Goal: Transaction & Acquisition: Purchase product/service

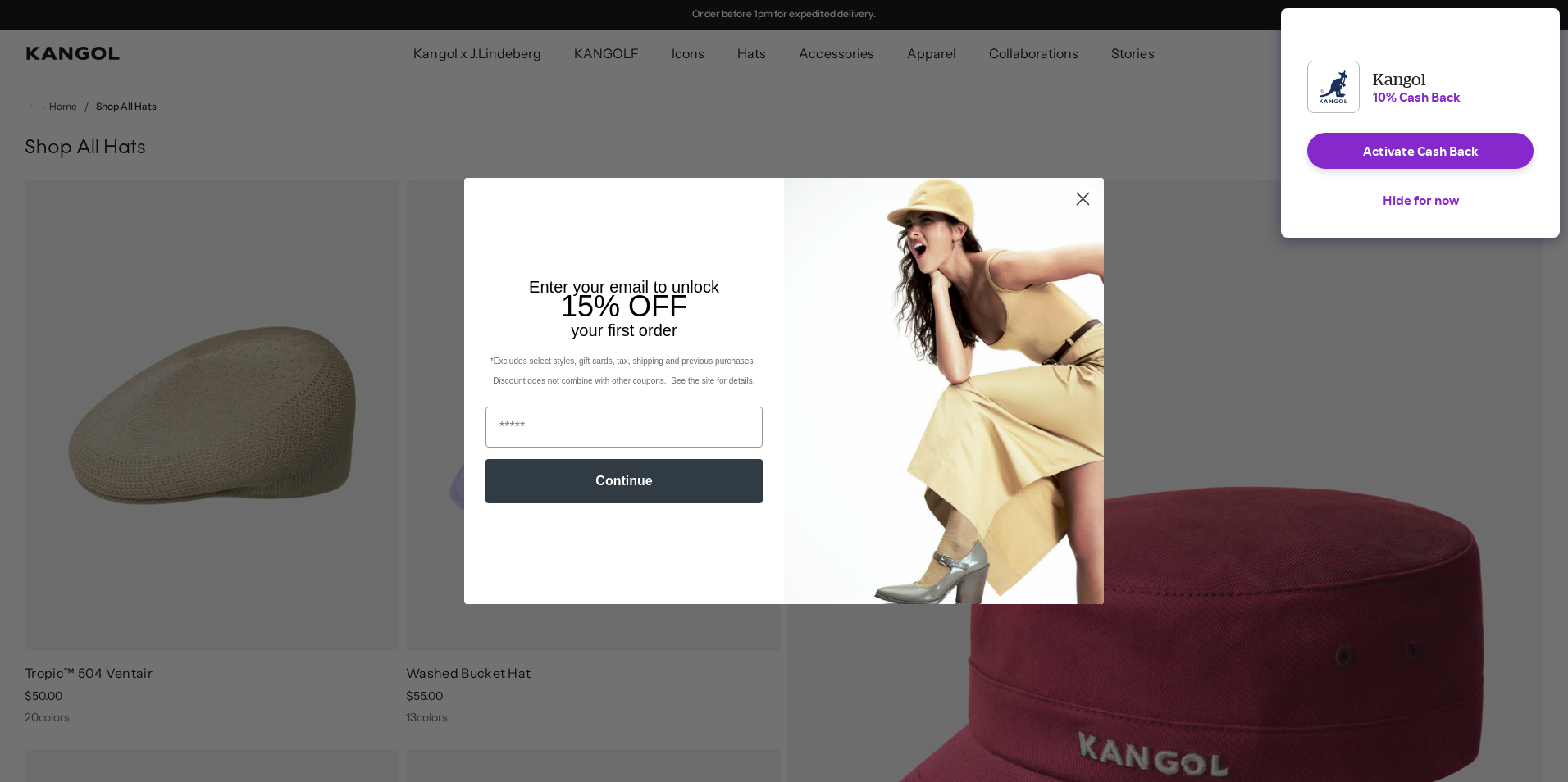
click at [1084, 203] on circle "Close dialog" at bounding box center [1083, 199] width 27 height 27
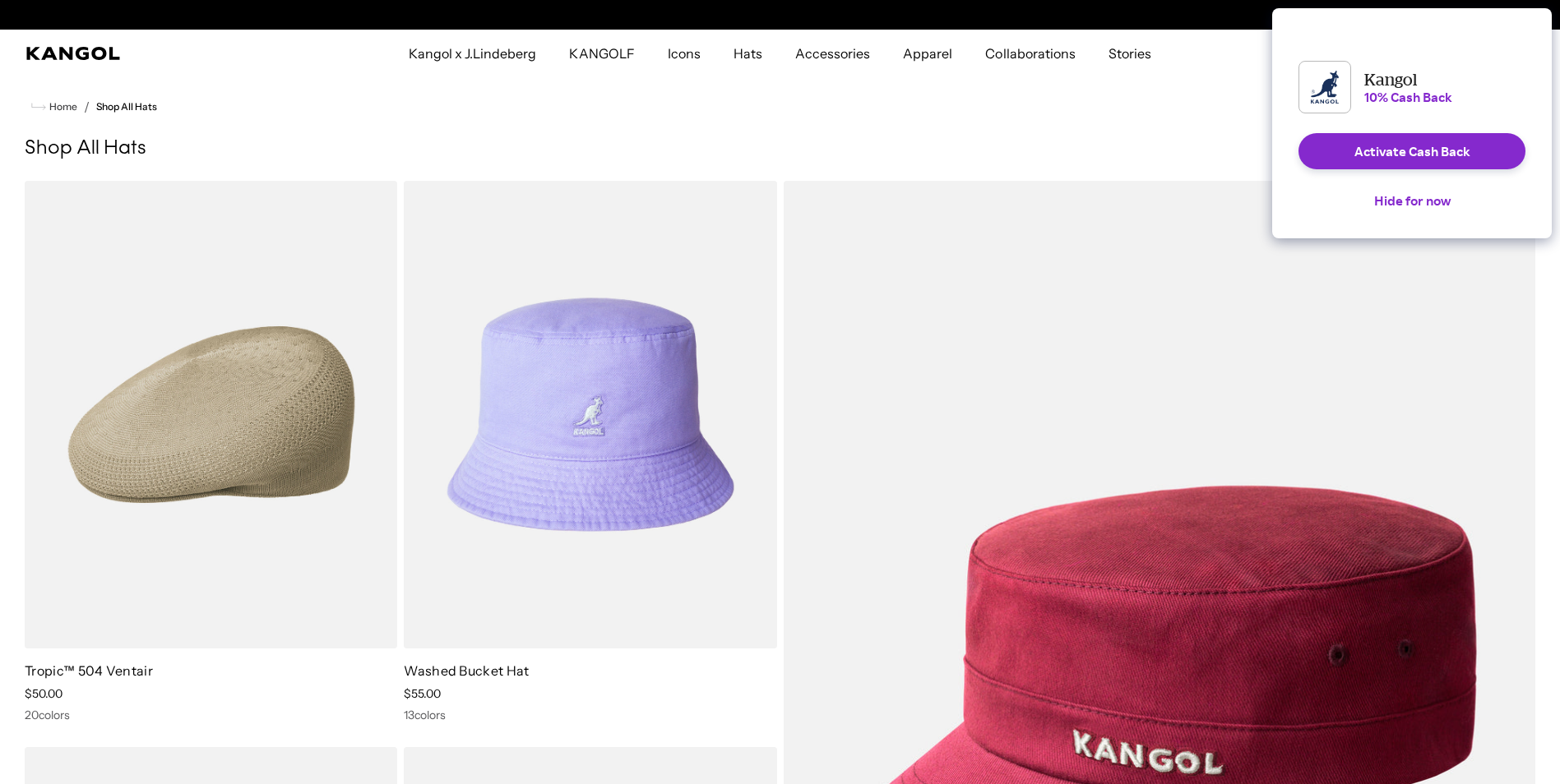
scroll to position [0, 339]
click at [1435, 219] on button "Hide for now" at bounding box center [1412, 200] width 103 height 36
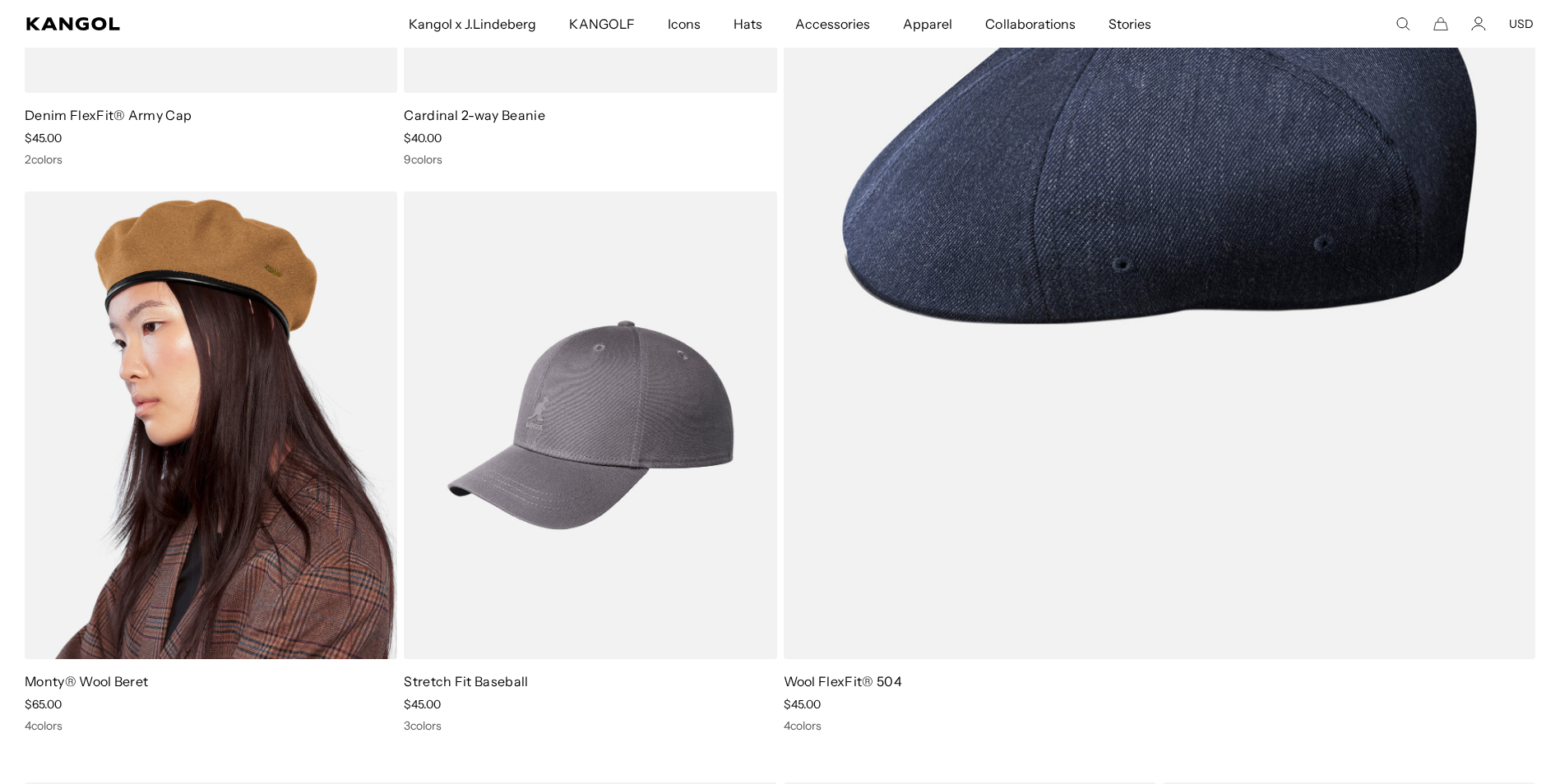
click at [262, 398] on img at bounding box center [211, 425] width 372 height 468
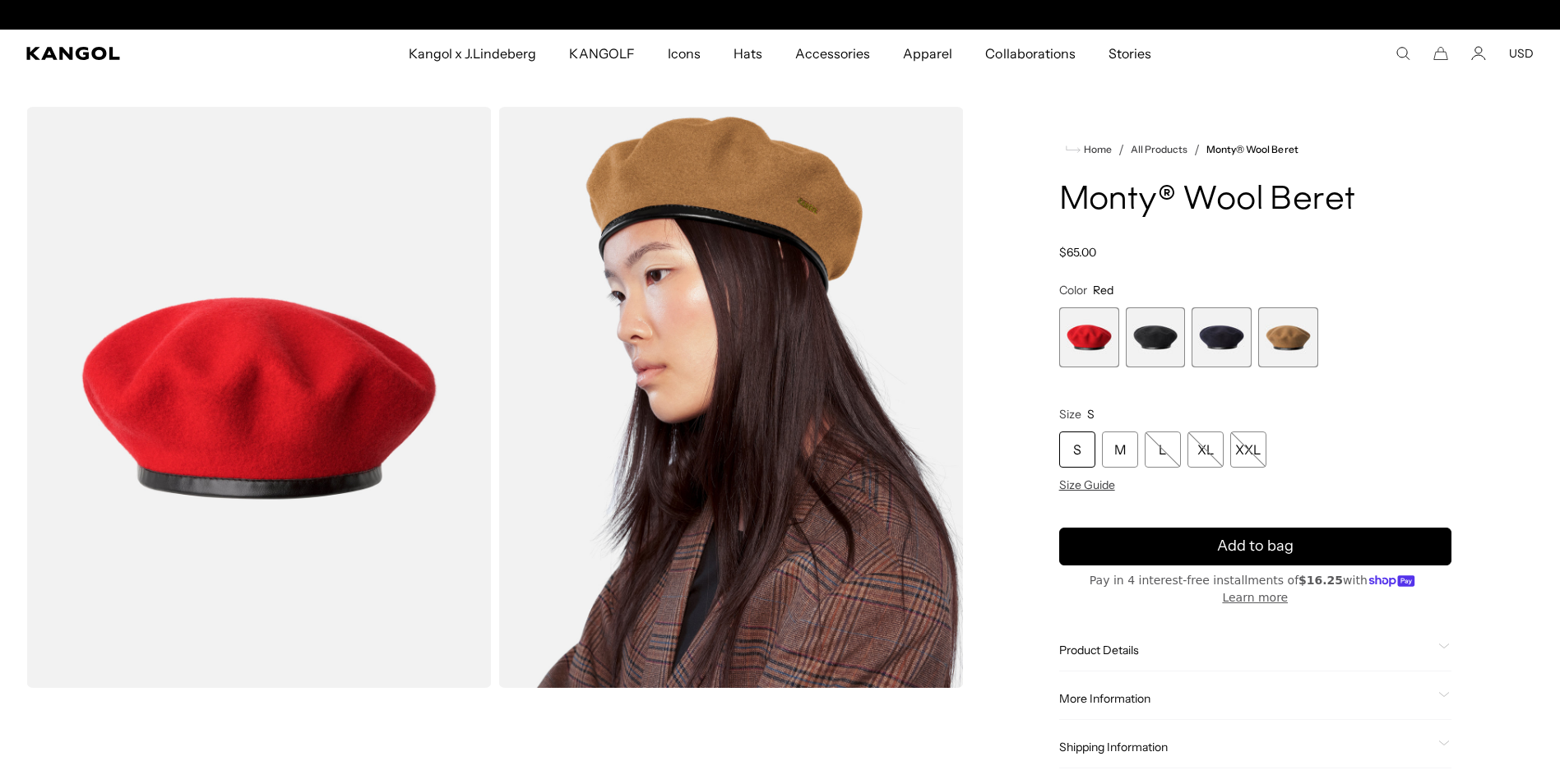
scroll to position [0, 339]
click at [1162, 325] on span "2 of 4" at bounding box center [1156, 337] width 60 height 60
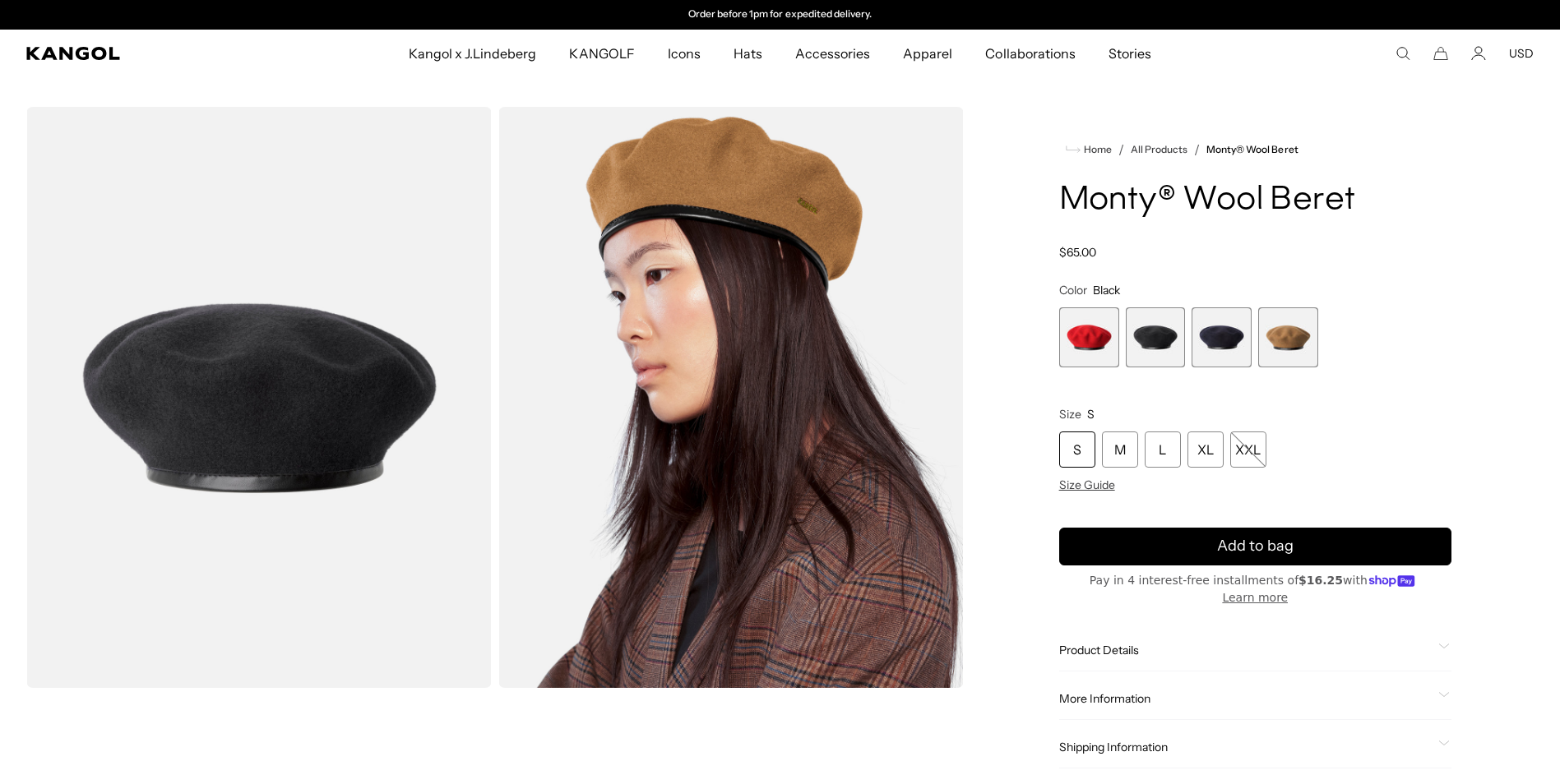
click at [1219, 345] on span "3 of 4" at bounding box center [1222, 337] width 60 height 60
click at [1286, 350] on span "4 of 4" at bounding box center [1289, 337] width 60 height 60
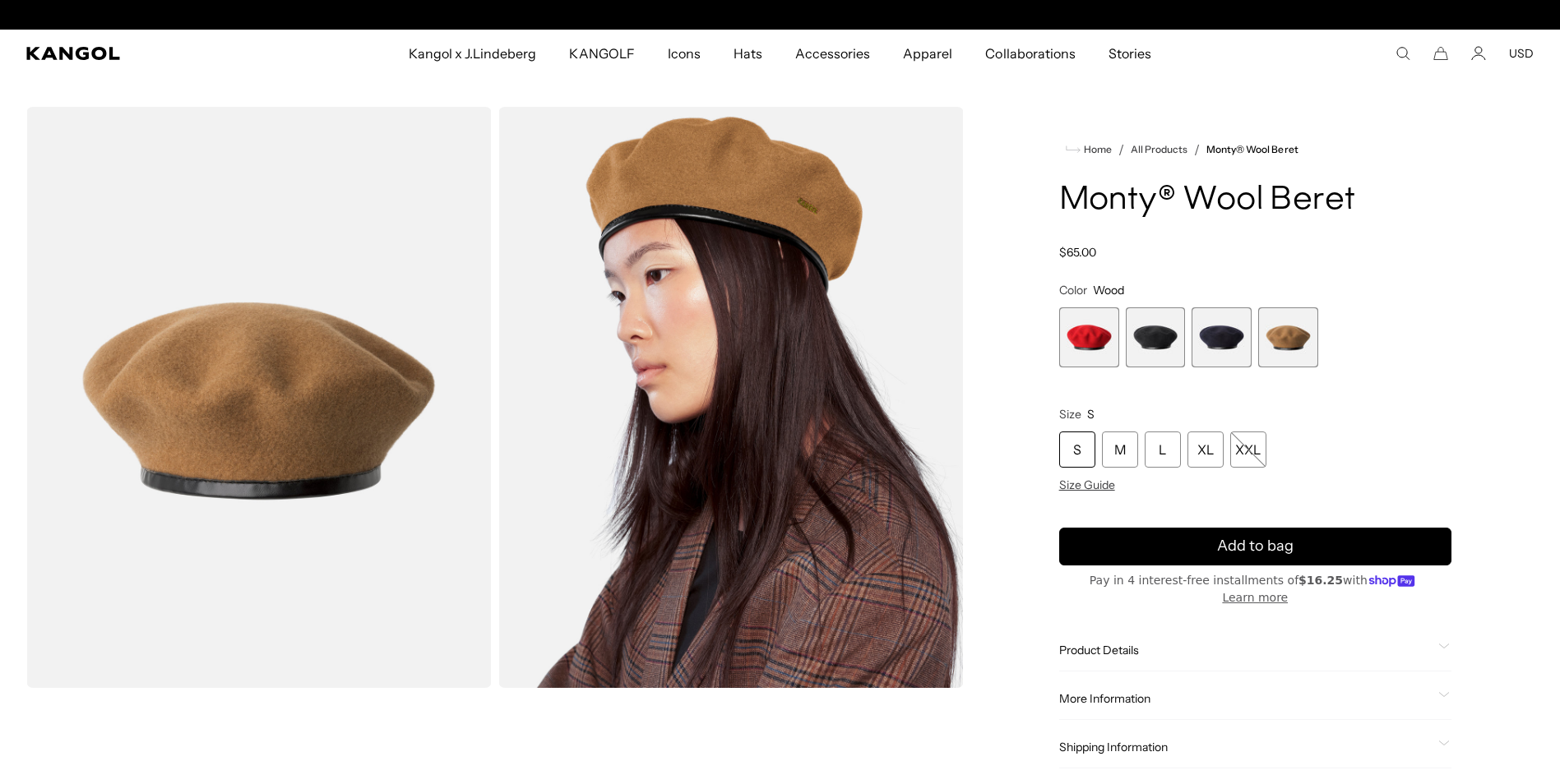
scroll to position [0, 339]
click at [1151, 341] on span "2 of 4" at bounding box center [1156, 337] width 60 height 60
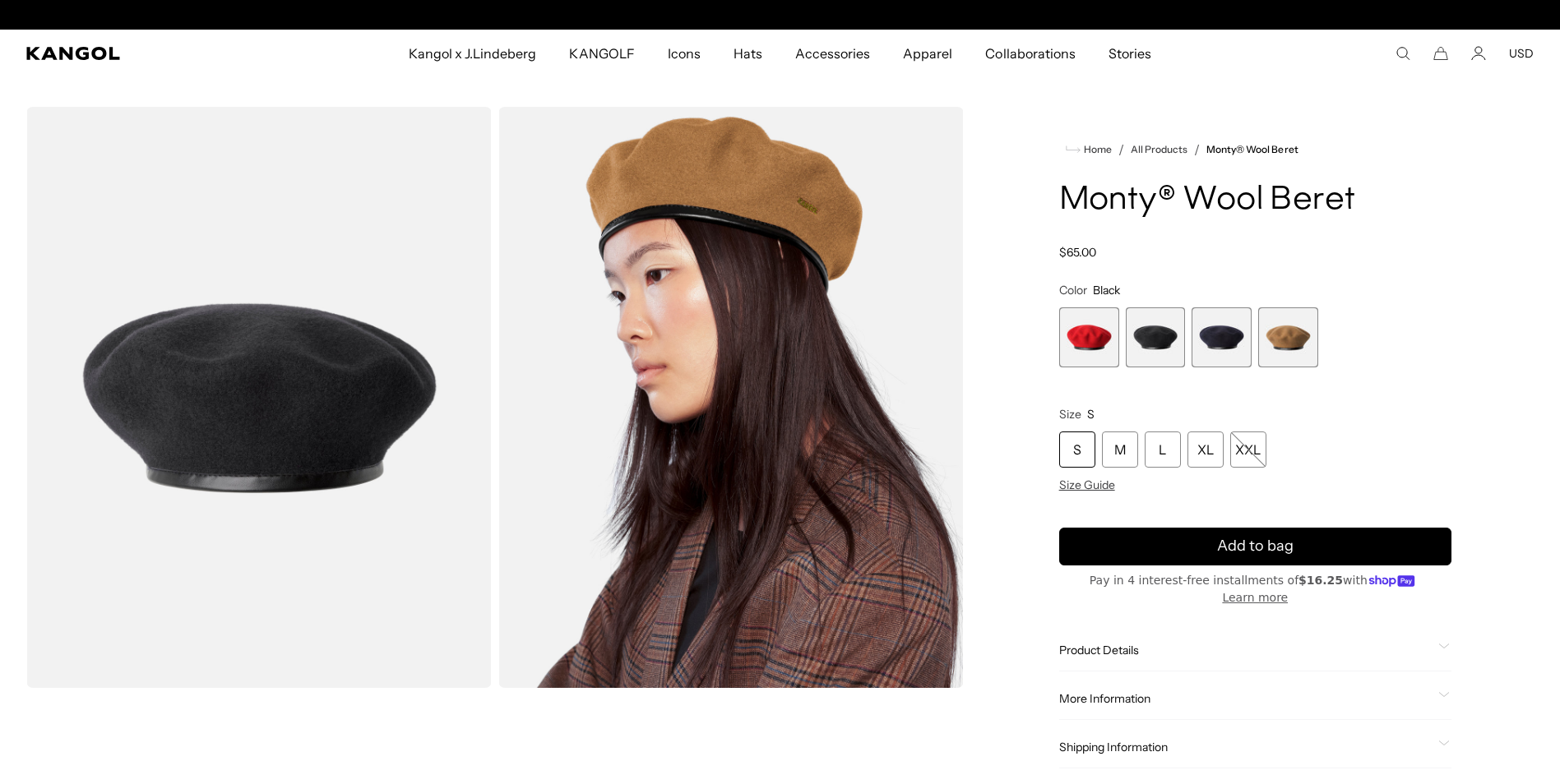
scroll to position [0, 339]
click at [1153, 341] on span "2 of 4" at bounding box center [1156, 337] width 60 height 60
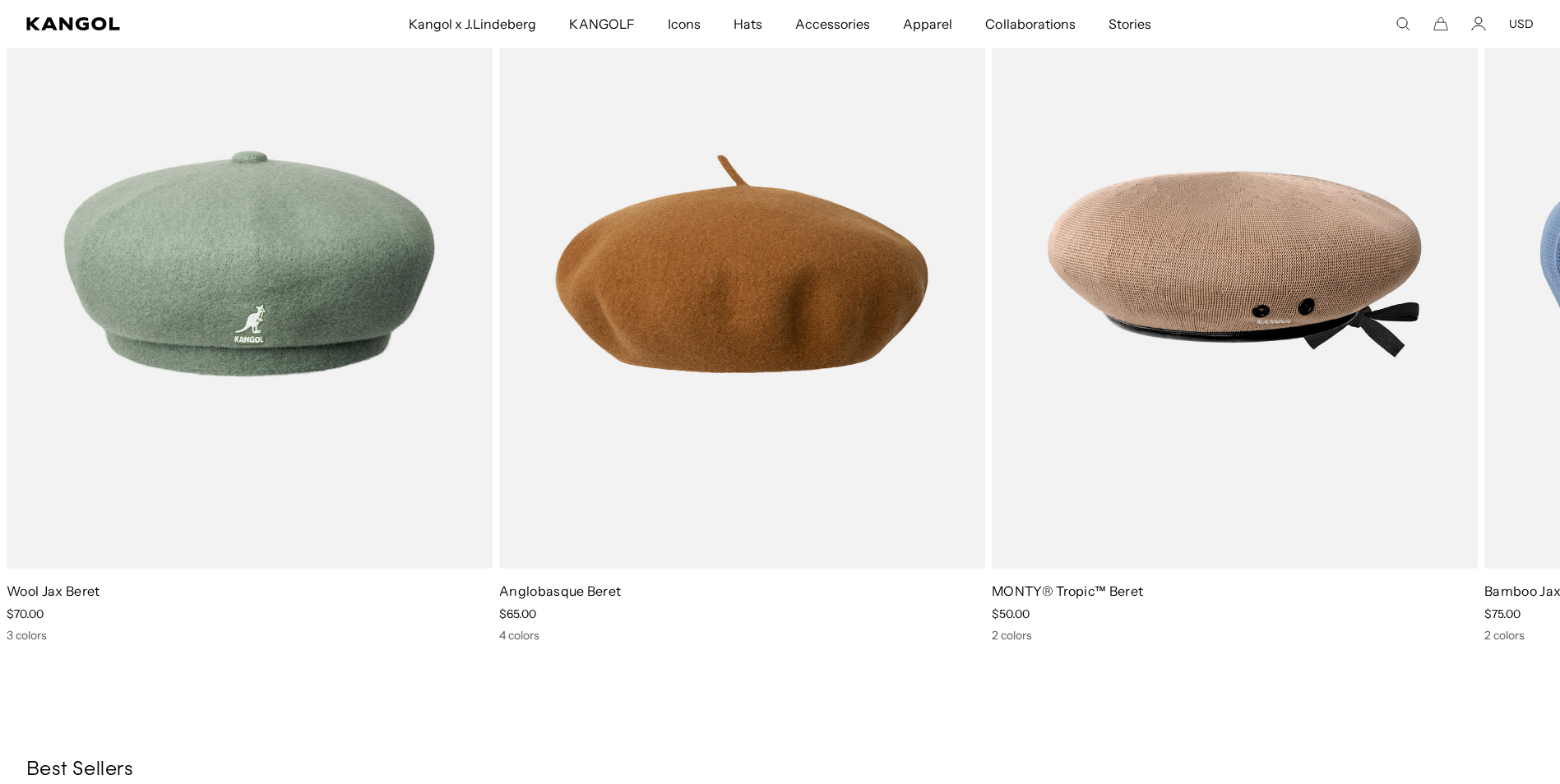
scroll to position [1508, 0]
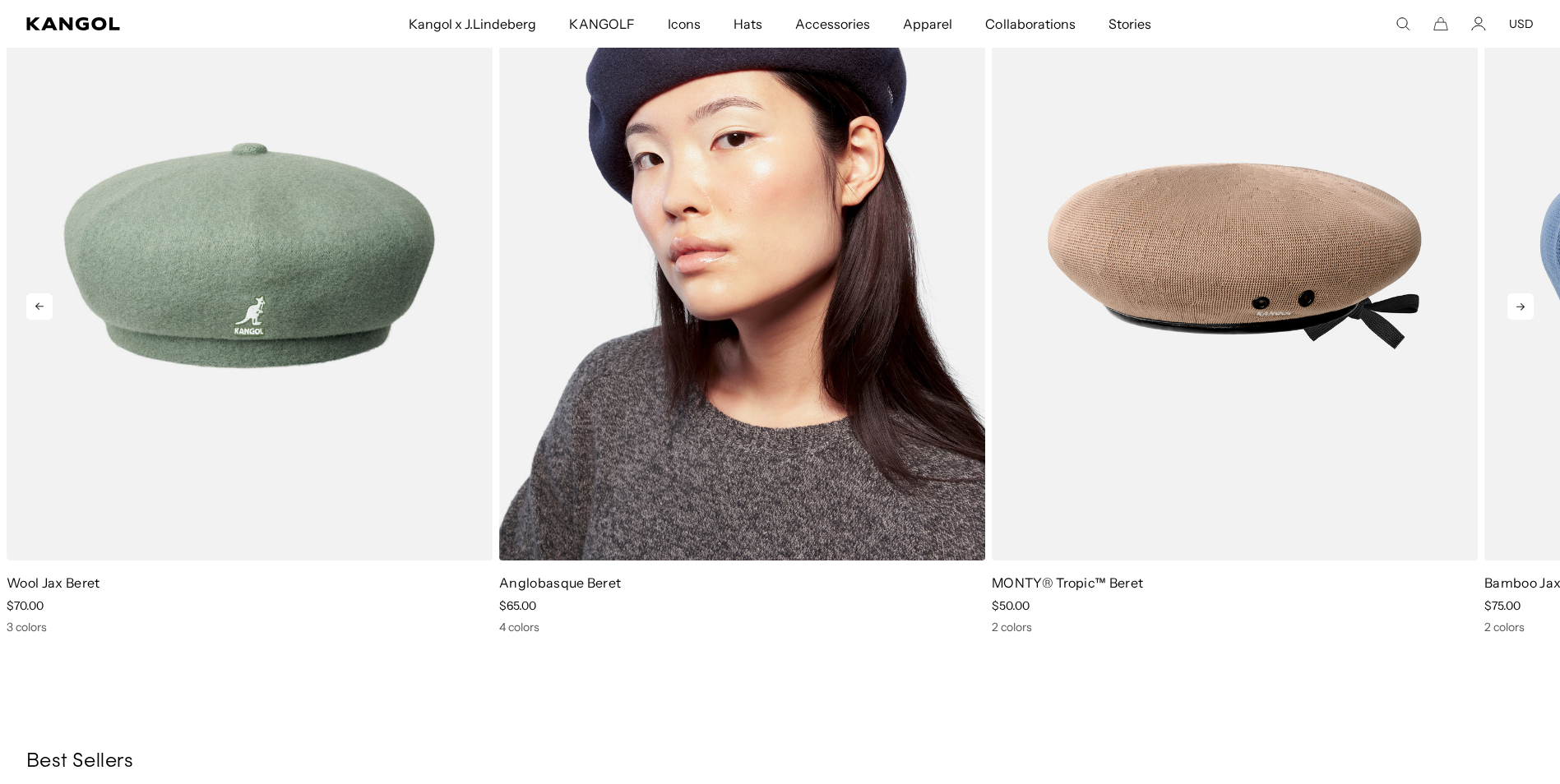
click at [783, 362] on img "2 of 5" at bounding box center [742, 256] width 486 height 610
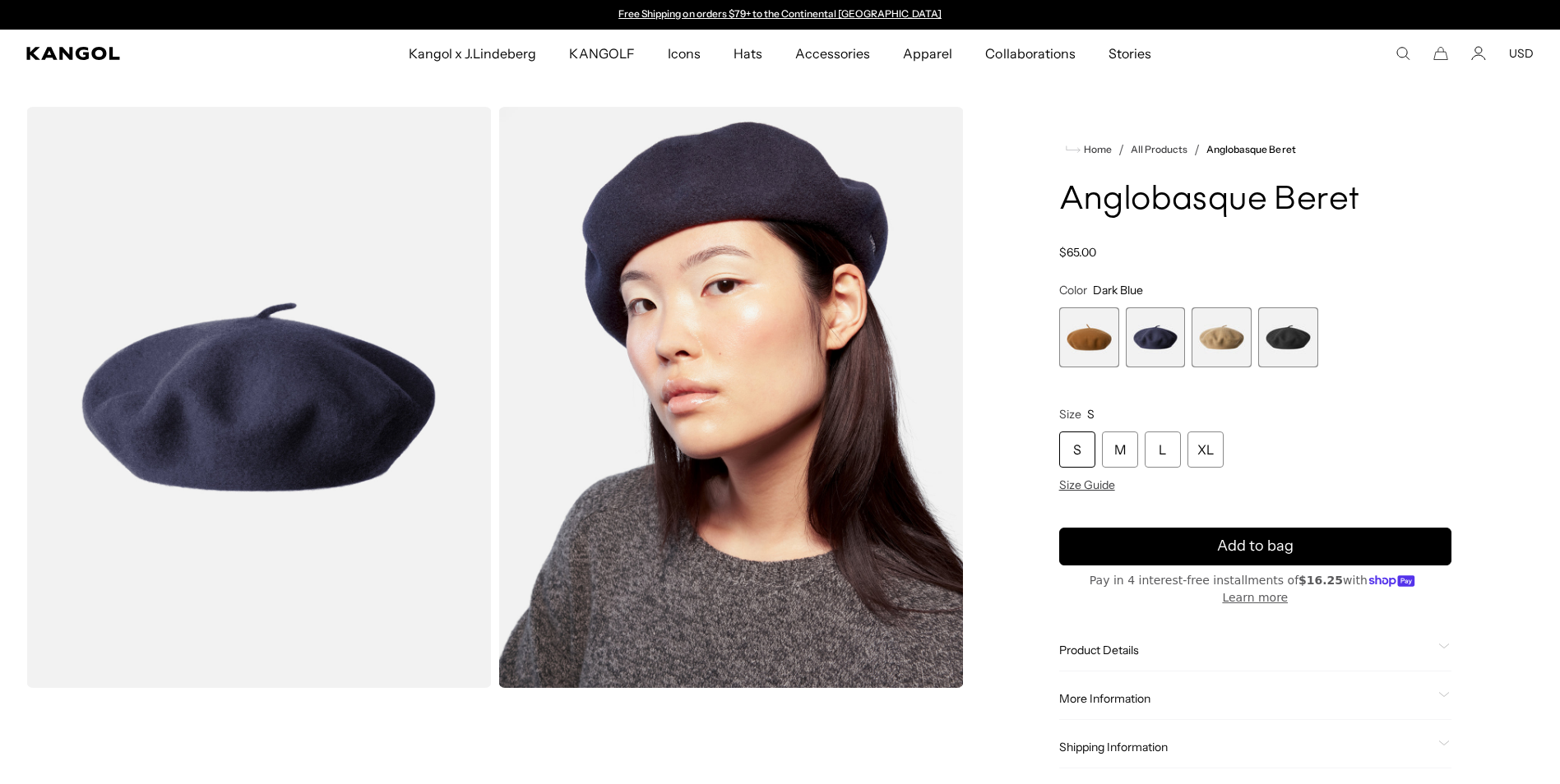
click at [1083, 334] on span "1 of 4" at bounding box center [1089, 337] width 60 height 60
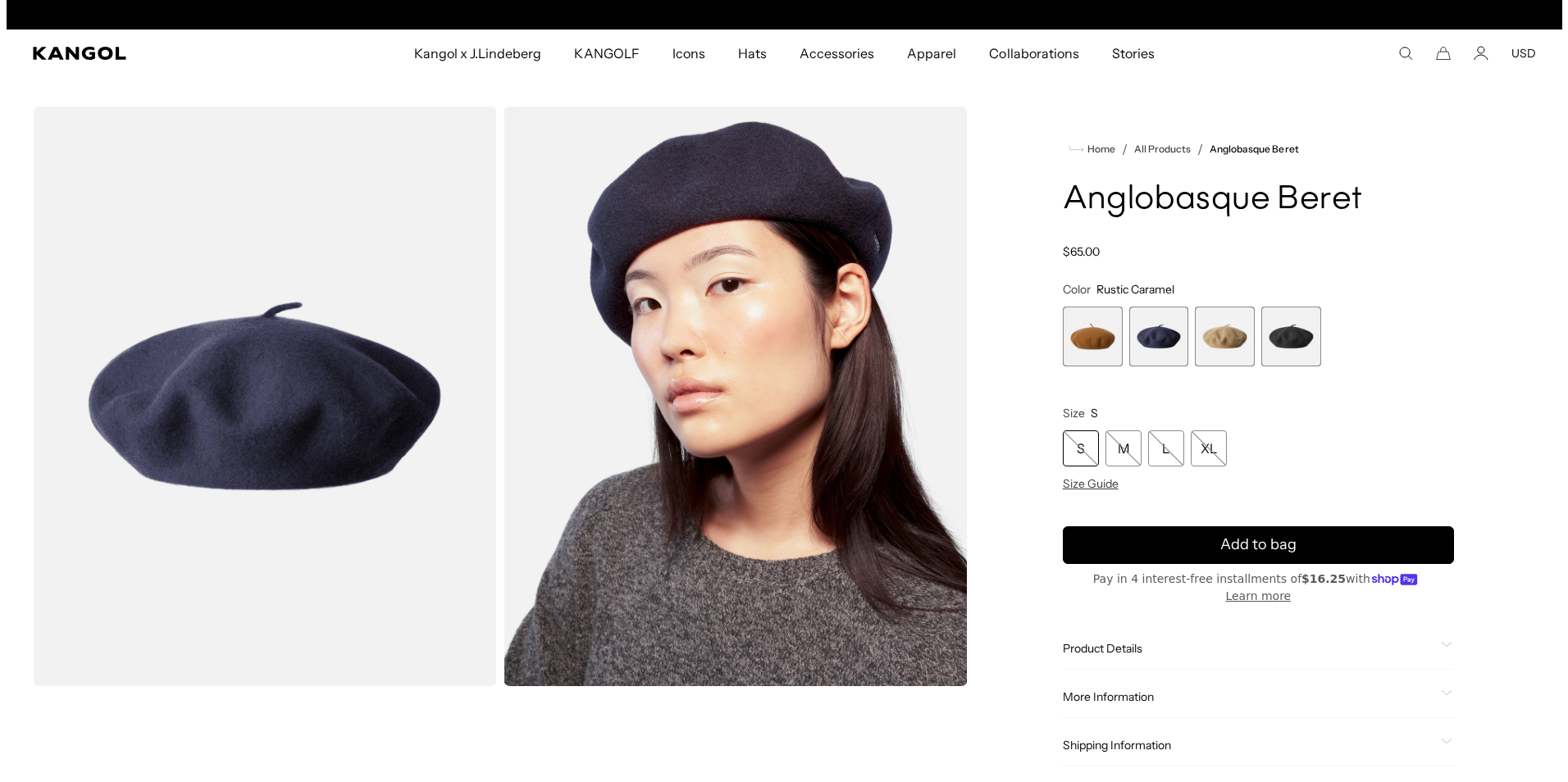
scroll to position [0, 338]
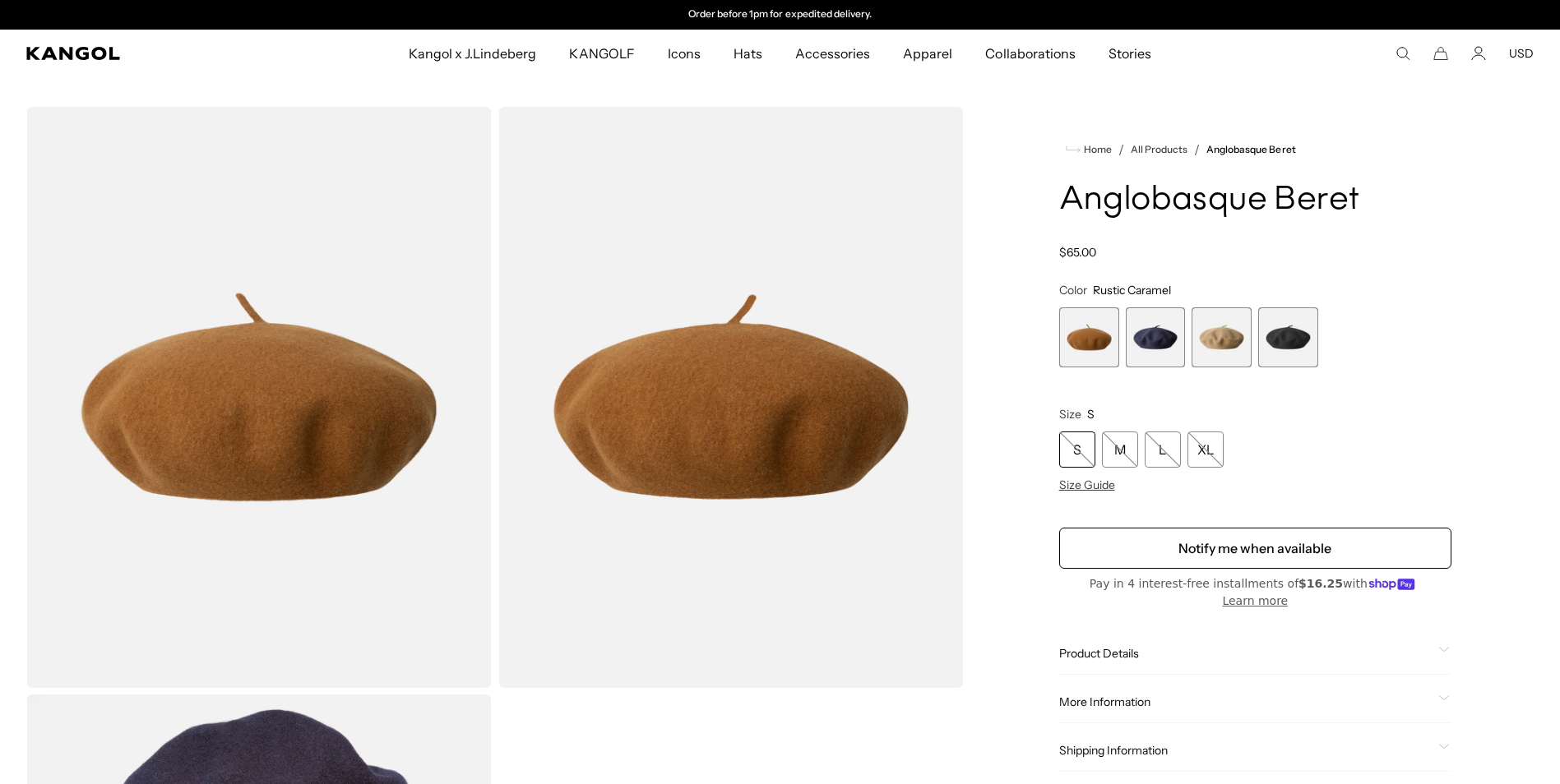
click at [706, 435] on img "Gallery Viewer" at bounding box center [731, 397] width 465 height 581
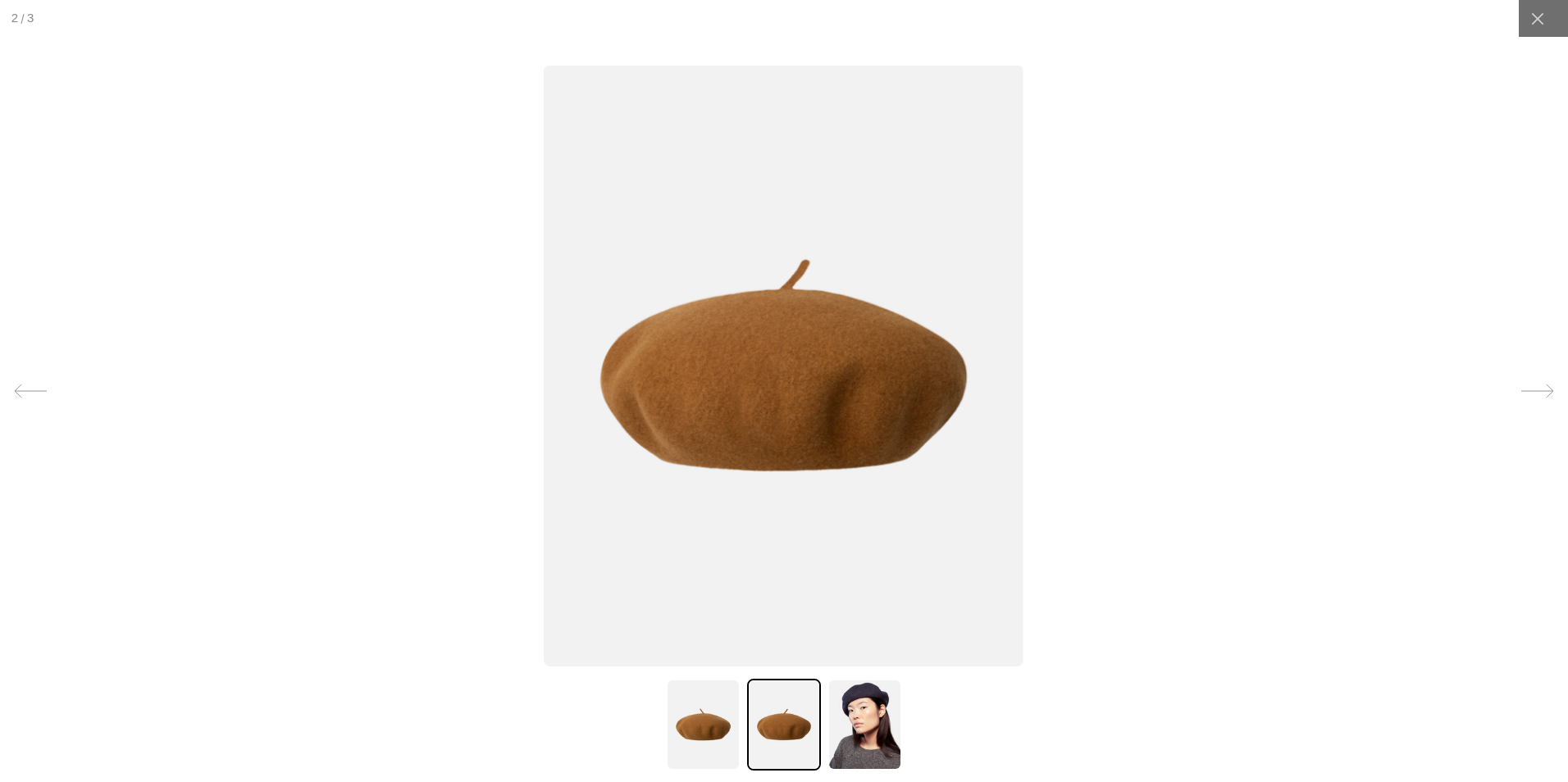
click at [717, 728] on img at bounding box center [703, 725] width 74 height 92
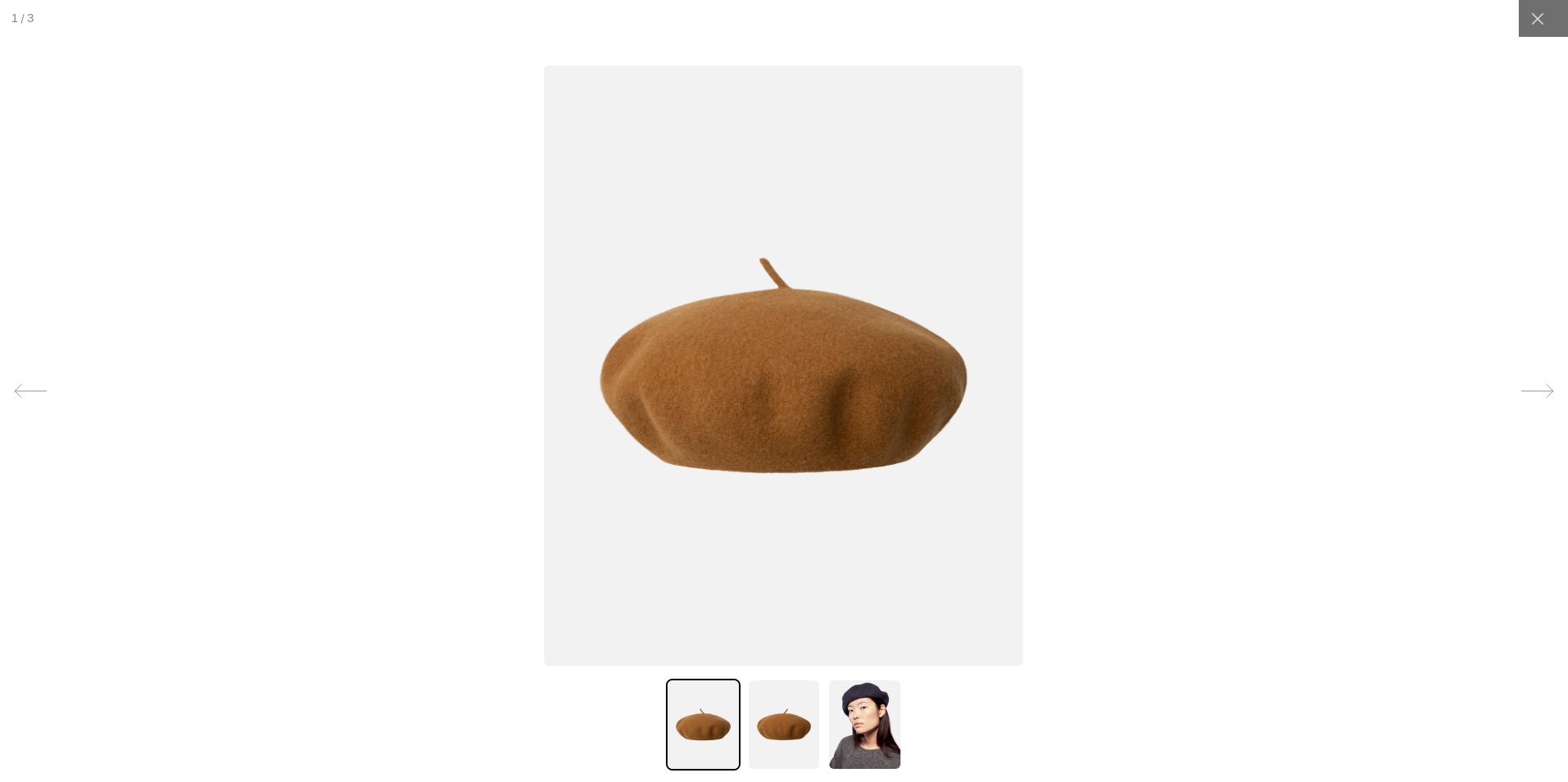
click at [774, 744] on img at bounding box center [784, 725] width 74 height 92
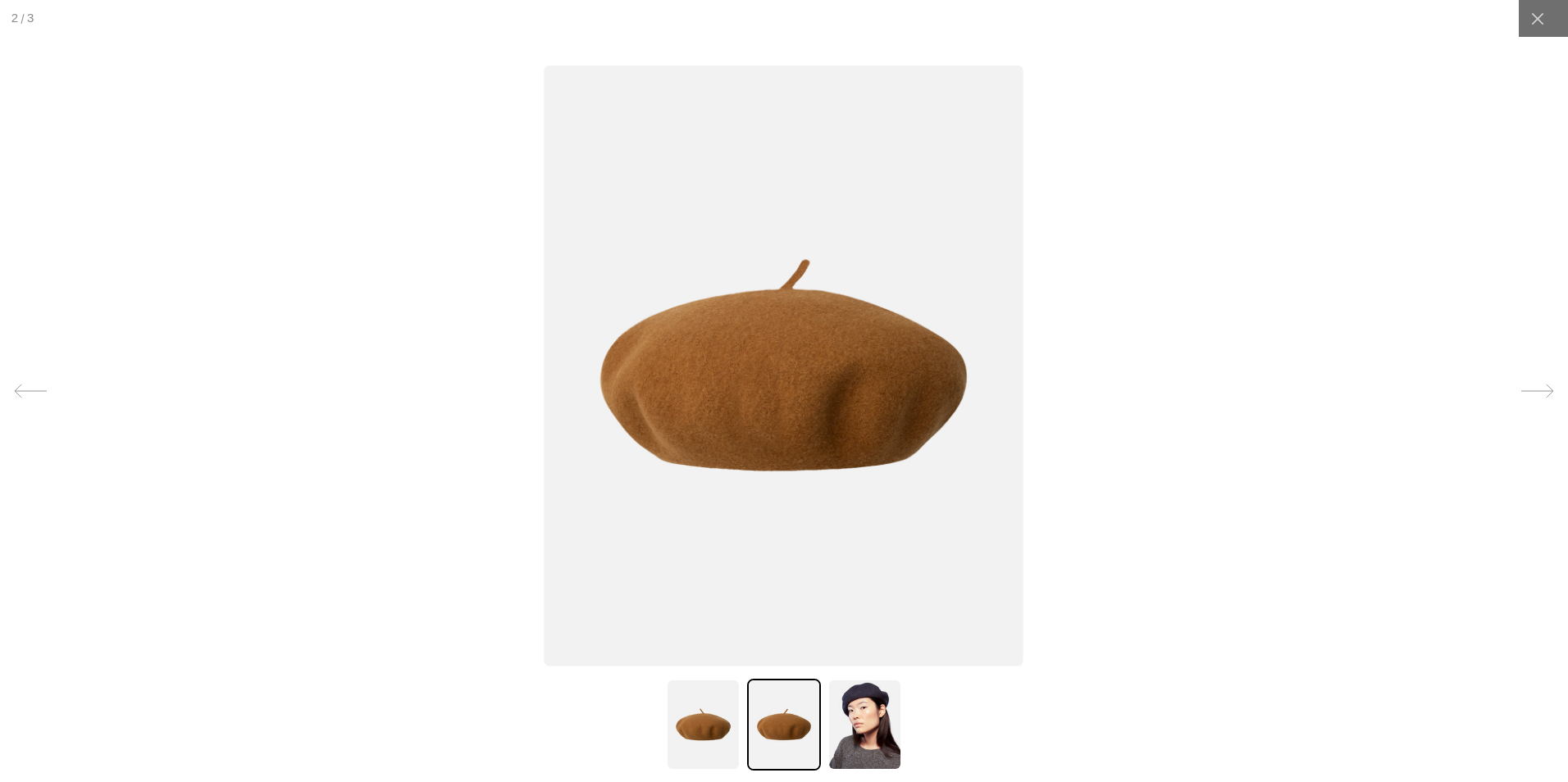
scroll to position [0, 338]
click at [878, 725] on img at bounding box center [864, 725] width 74 height 92
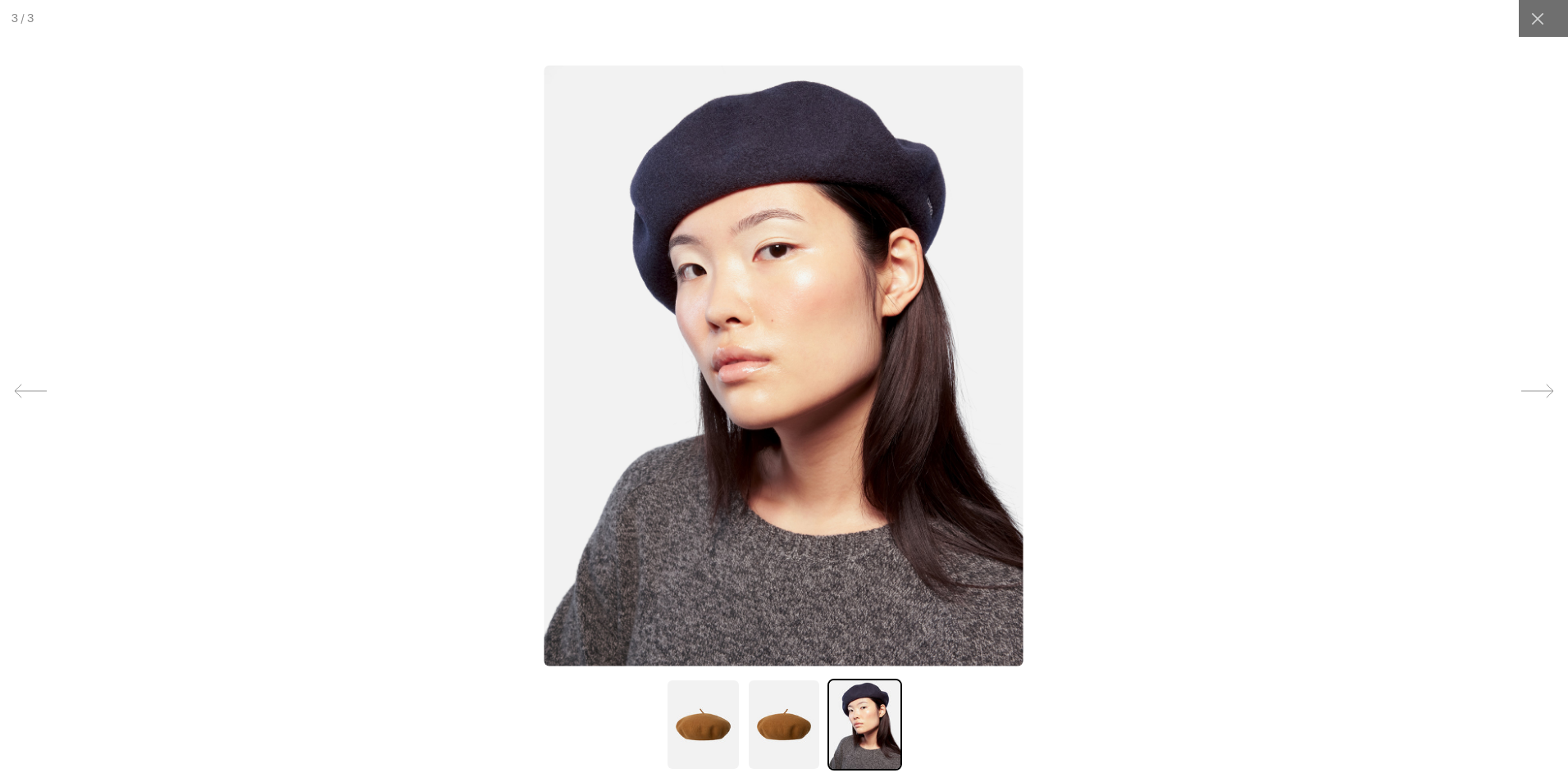
scroll to position [0, 0]
click at [785, 720] on img at bounding box center [784, 725] width 74 height 92
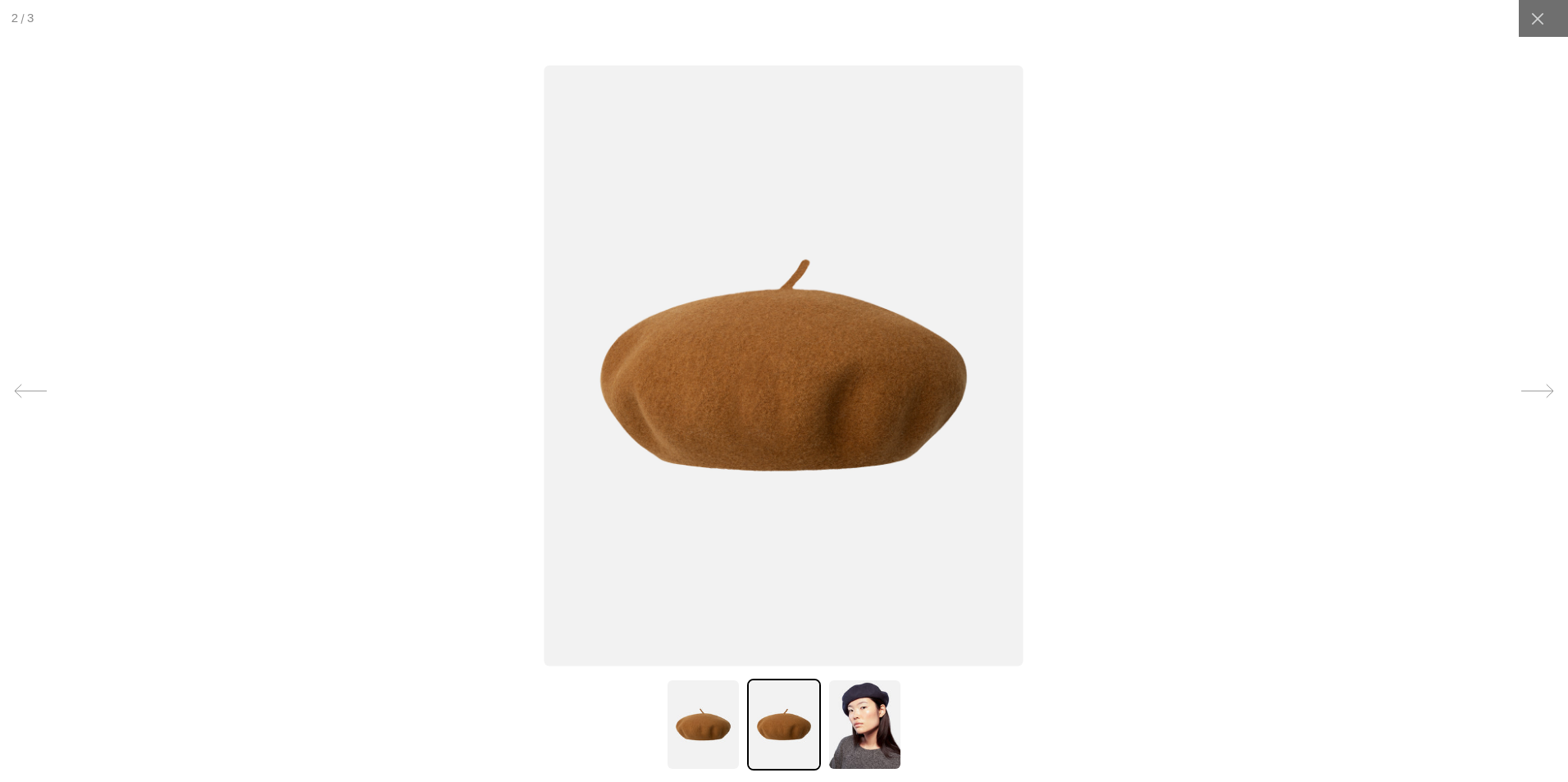
click at [695, 700] on img at bounding box center [703, 725] width 74 height 92
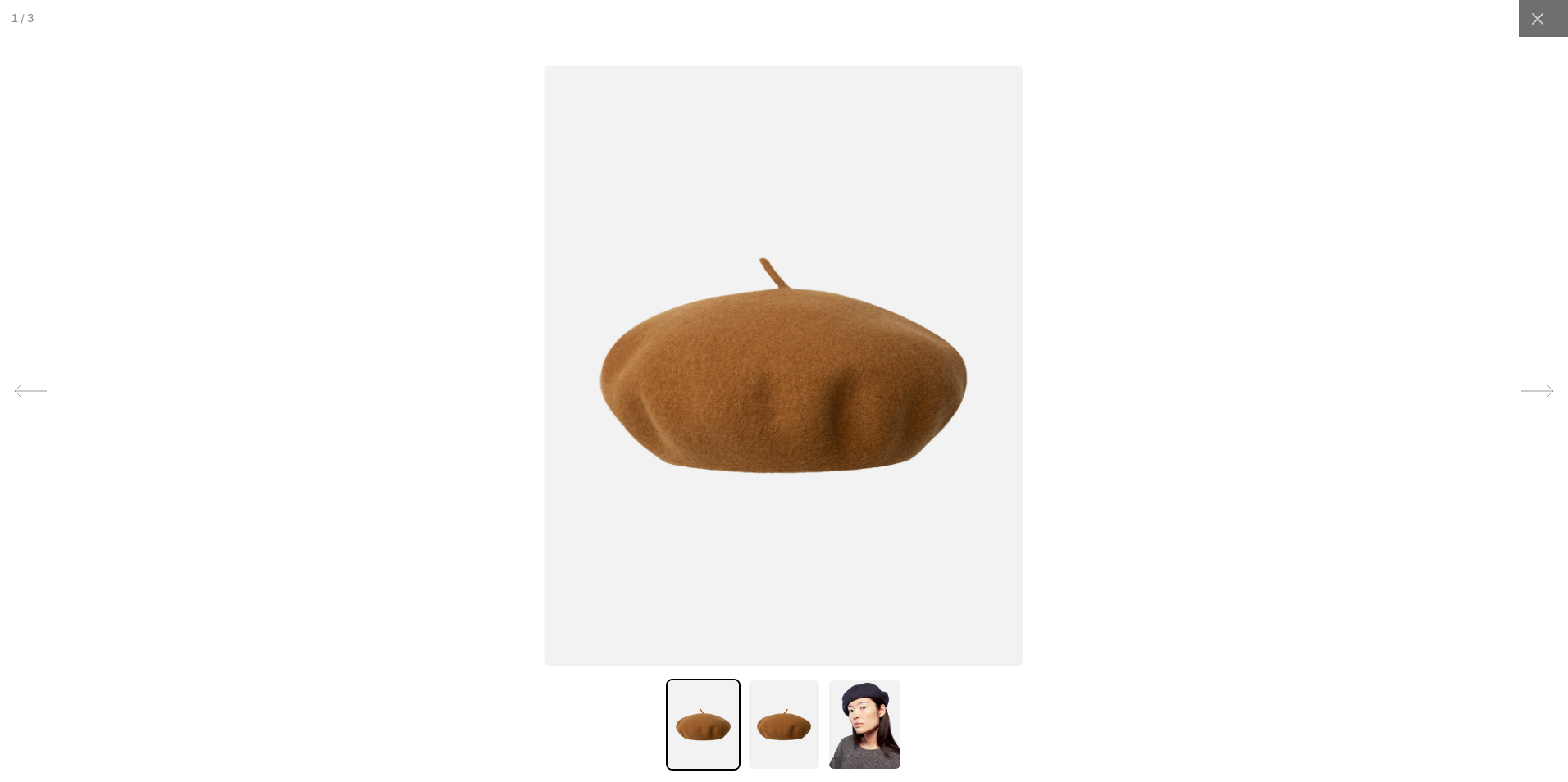
scroll to position [0, 0]
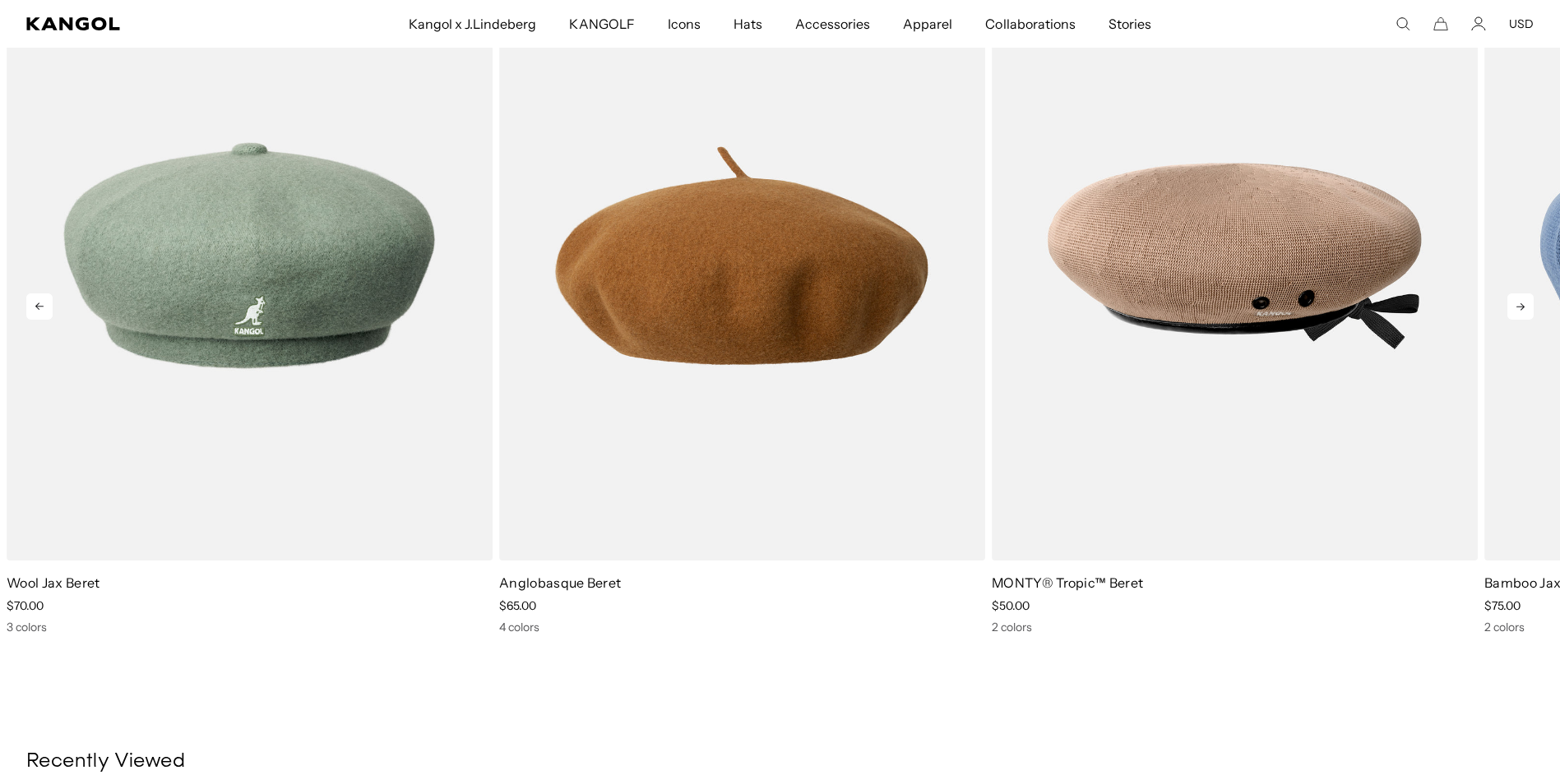
click at [1524, 303] on icon at bounding box center [1521, 307] width 27 height 27
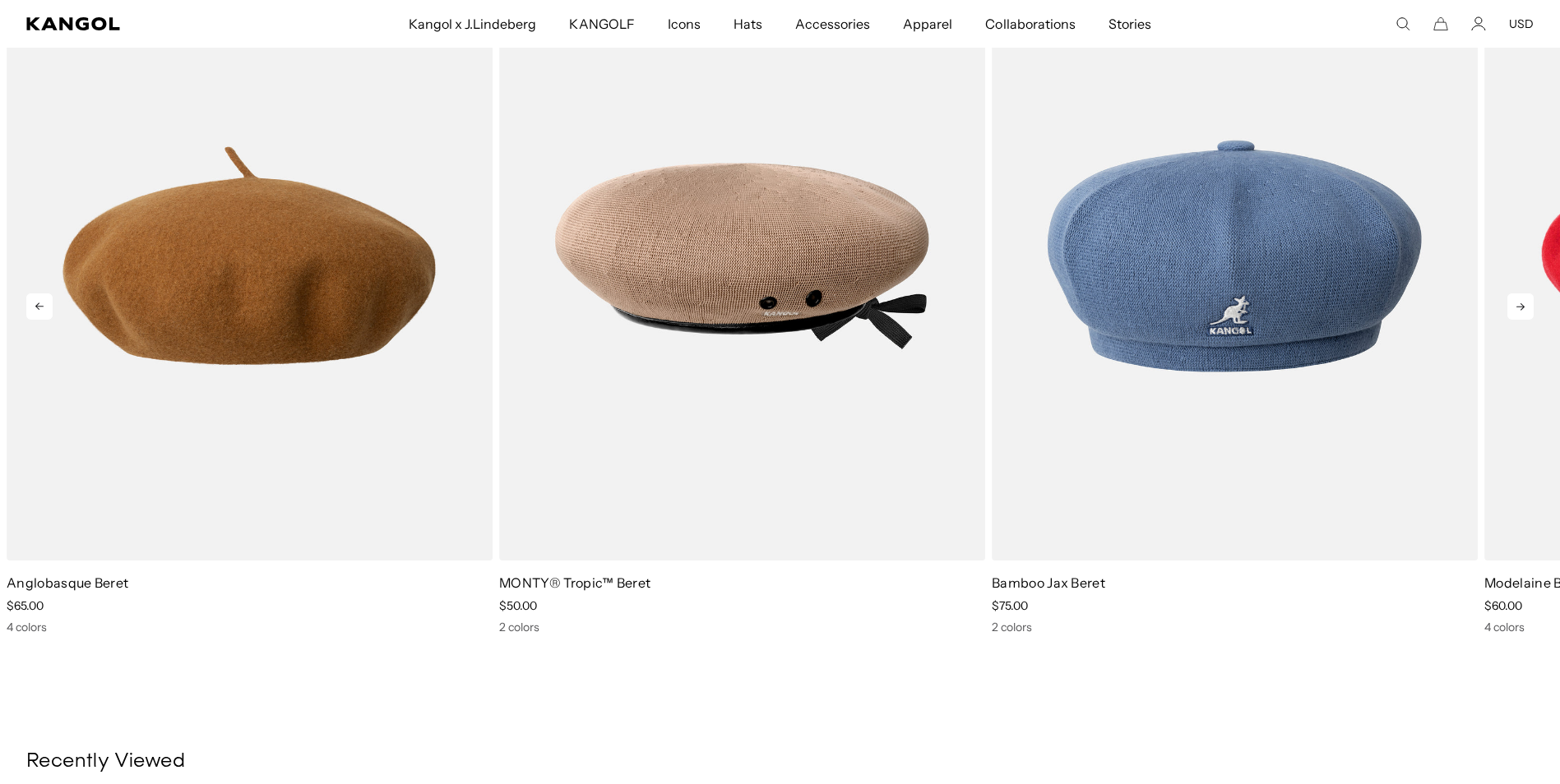
click at [1524, 303] on icon at bounding box center [1521, 307] width 27 height 27
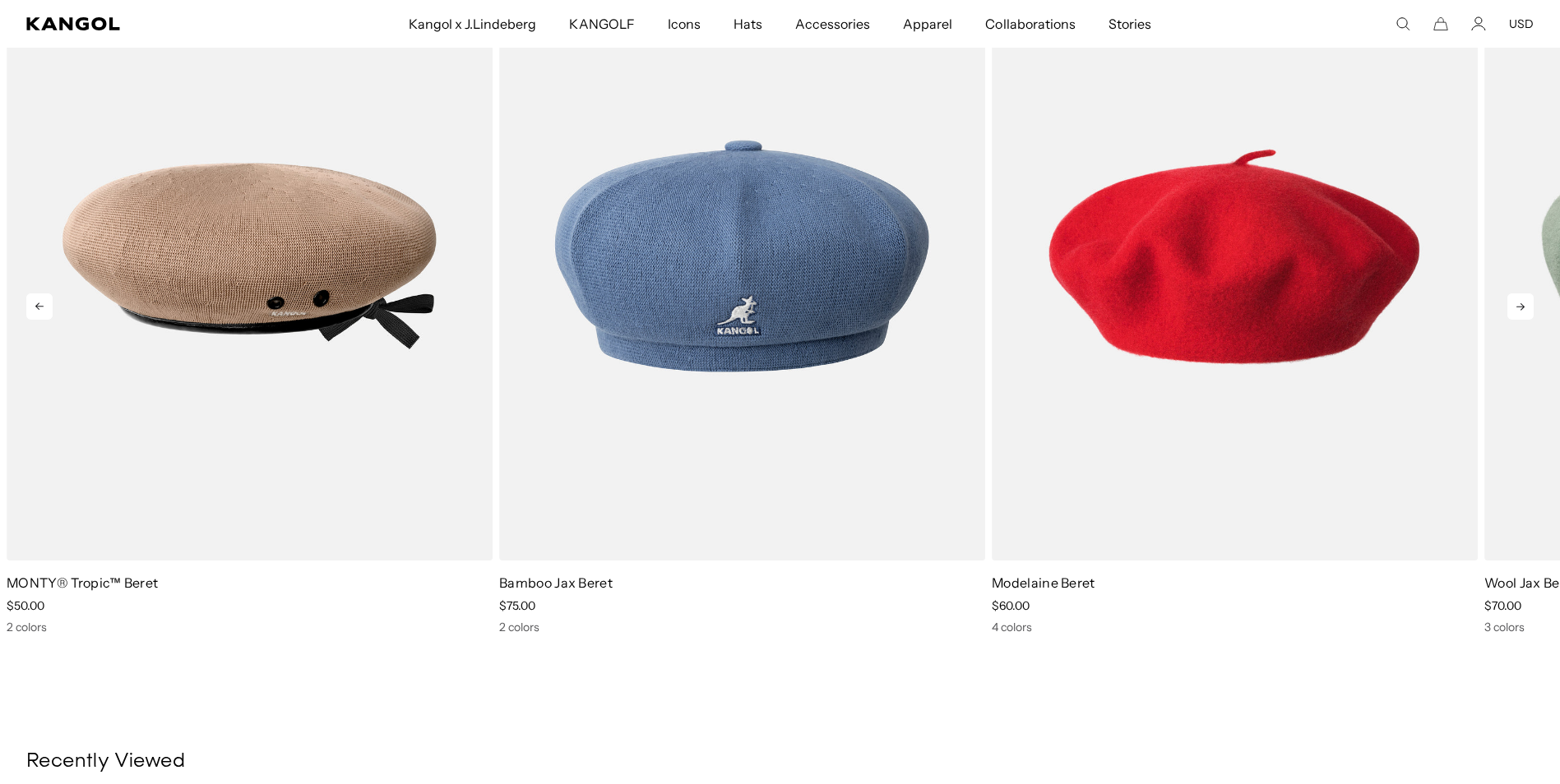
click at [1524, 303] on icon at bounding box center [1521, 307] width 27 height 27
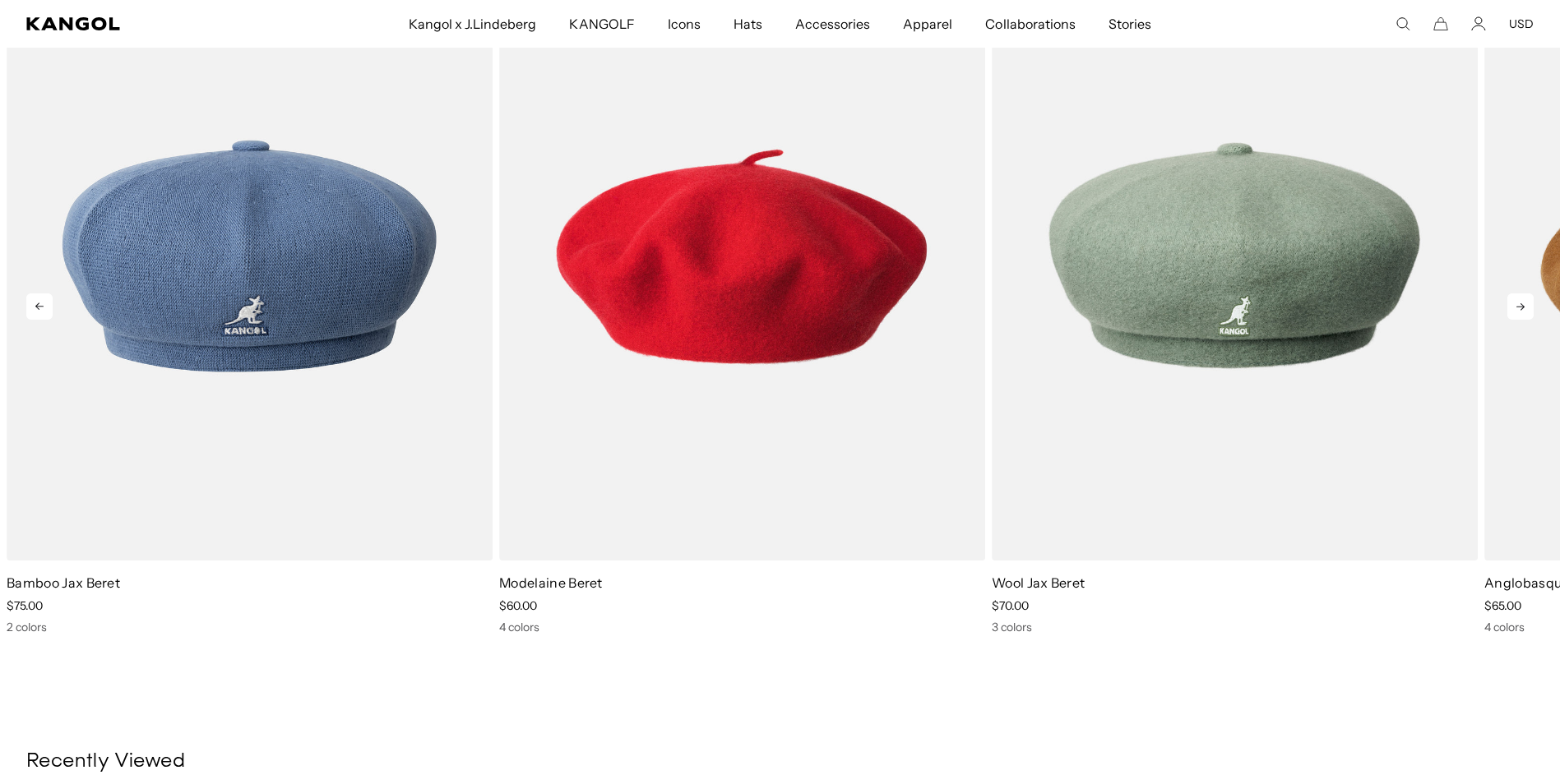
click at [1524, 303] on icon at bounding box center [1521, 307] width 27 height 27
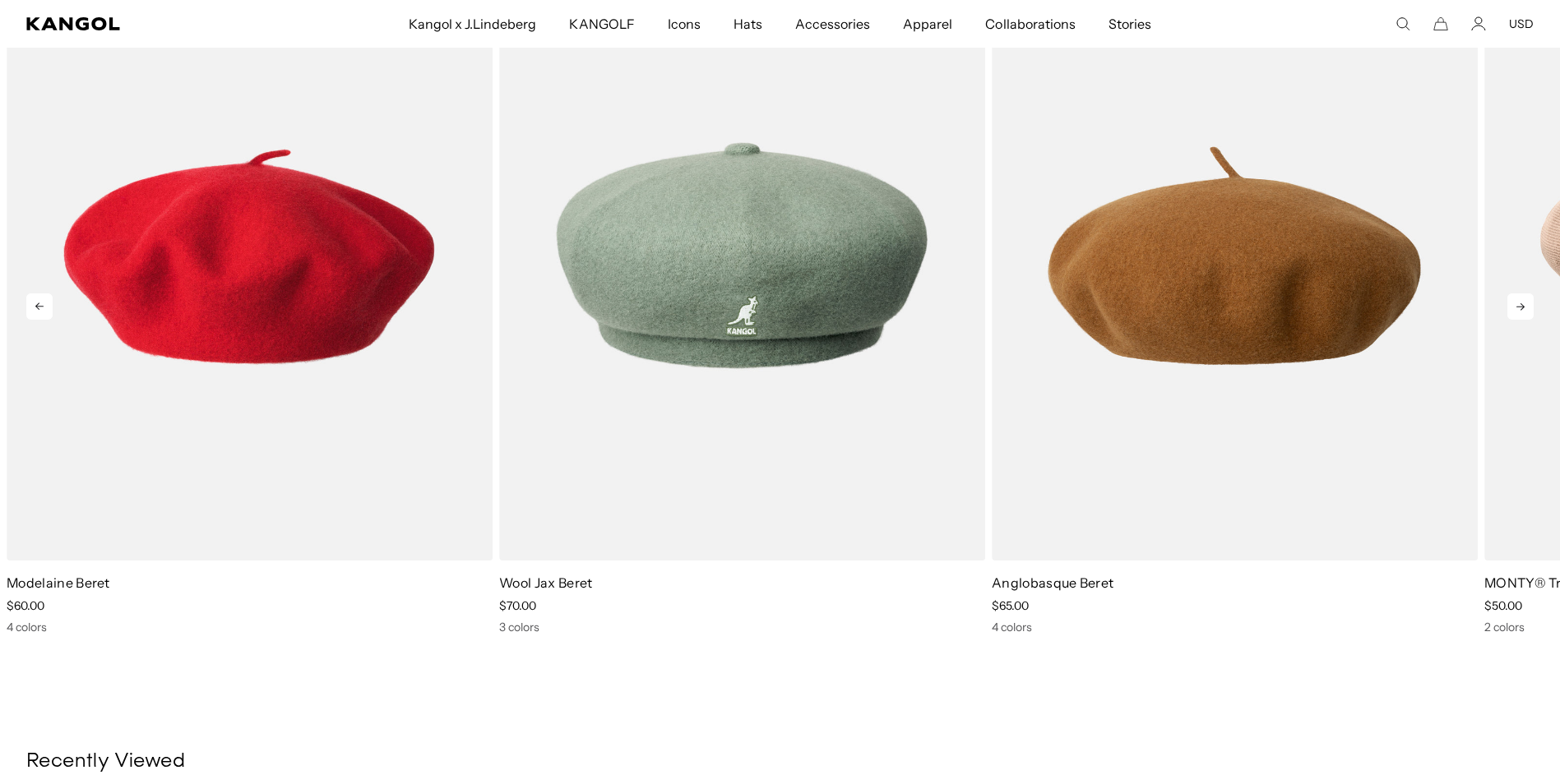
click at [1524, 303] on icon at bounding box center [1521, 307] width 27 height 27
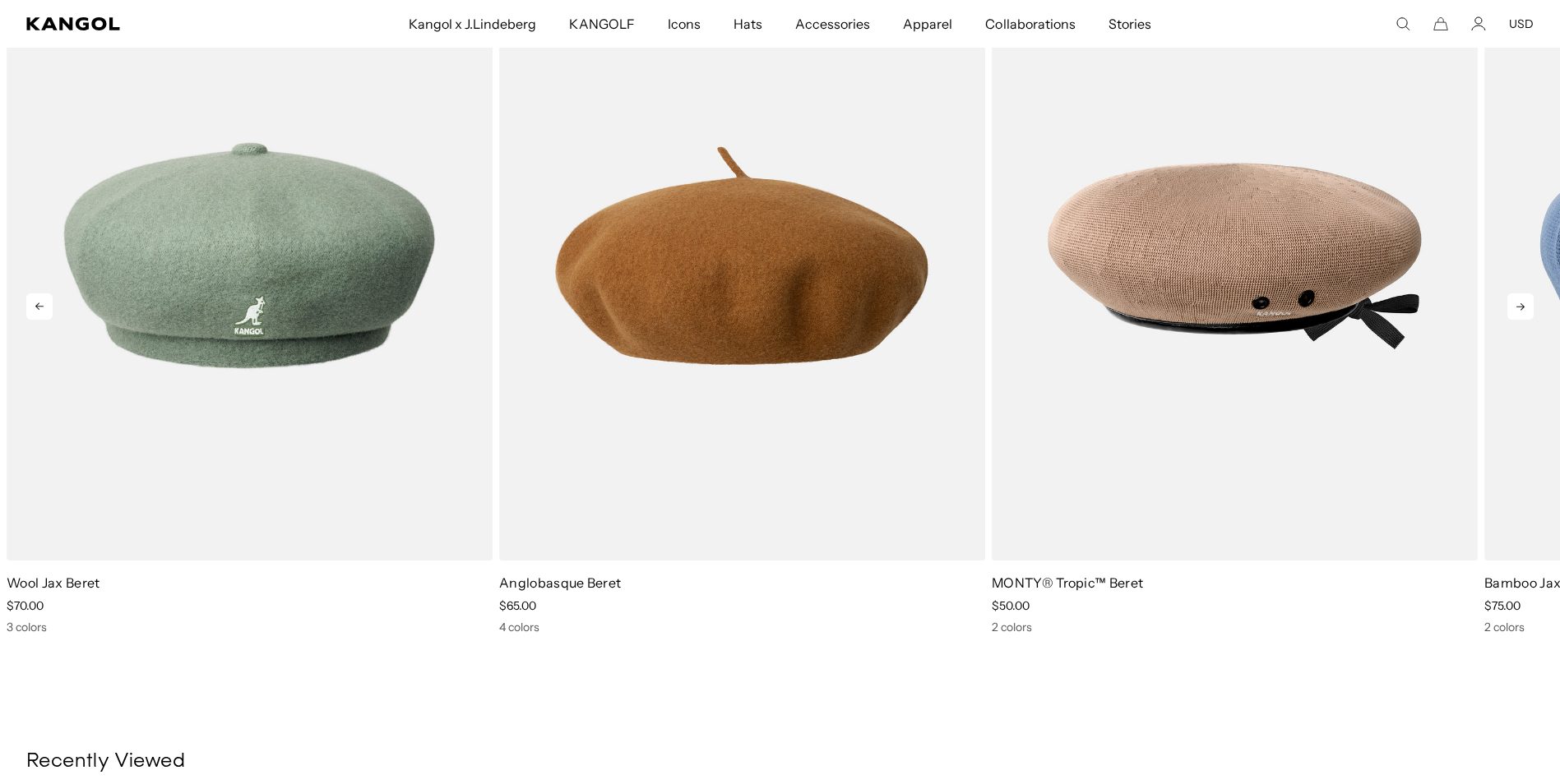
scroll to position [0, 0]
click at [1524, 303] on icon at bounding box center [1521, 307] width 27 height 27
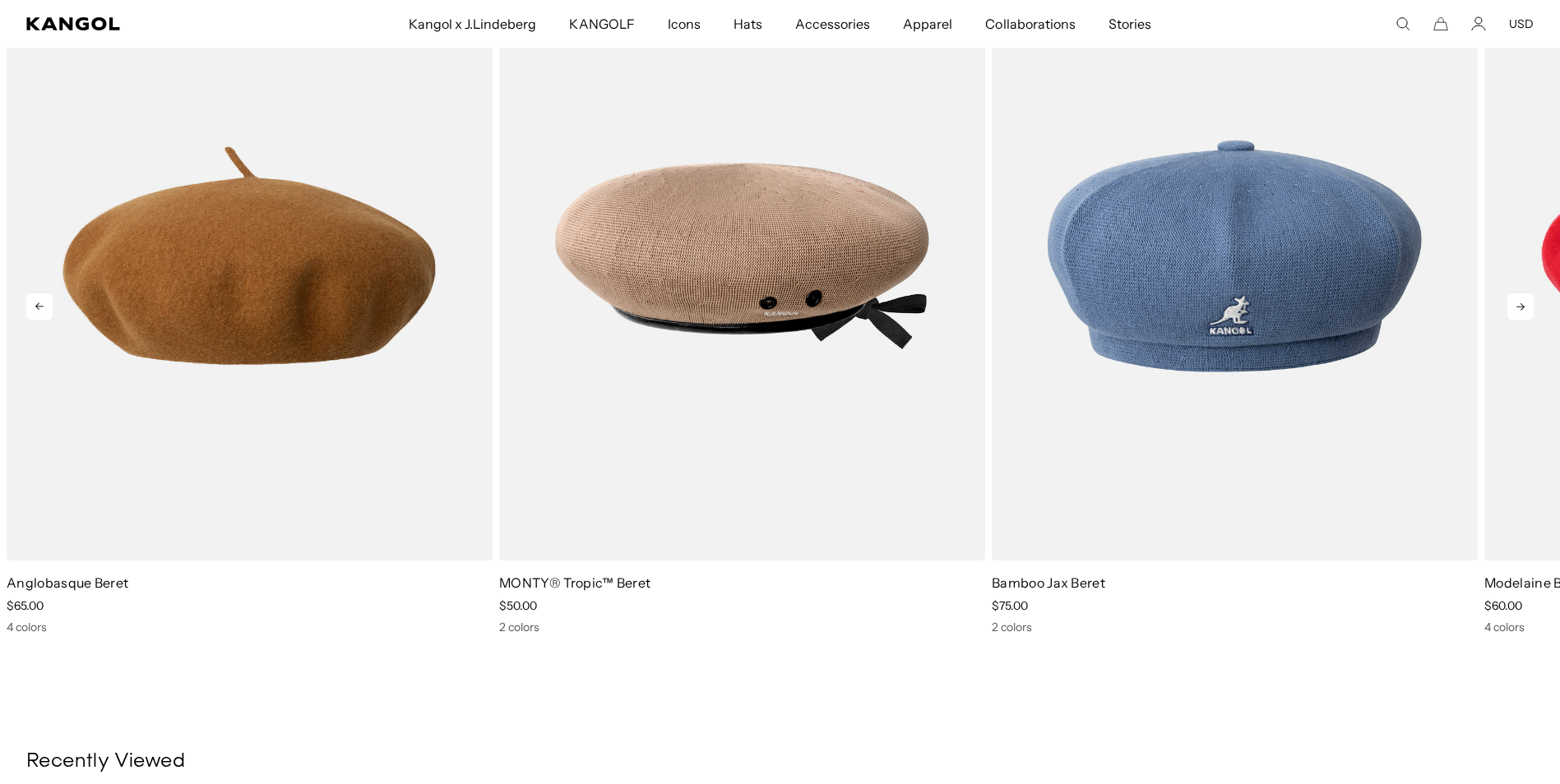
scroll to position [0, 339]
click at [1524, 303] on icon at bounding box center [1521, 307] width 27 height 27
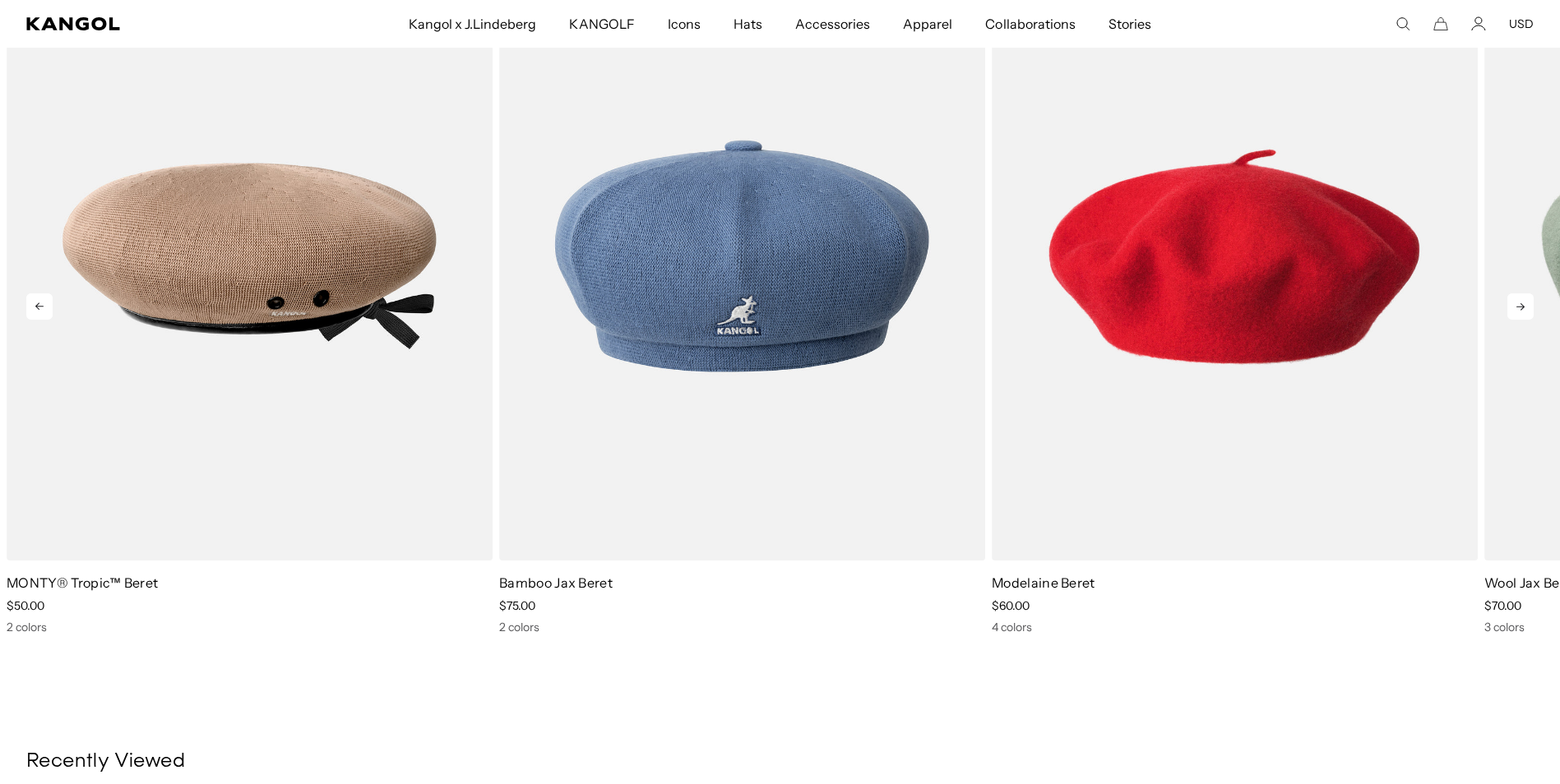
click at [1524, 303] on icon at bounding box center [1521, 307] width 27 height 27
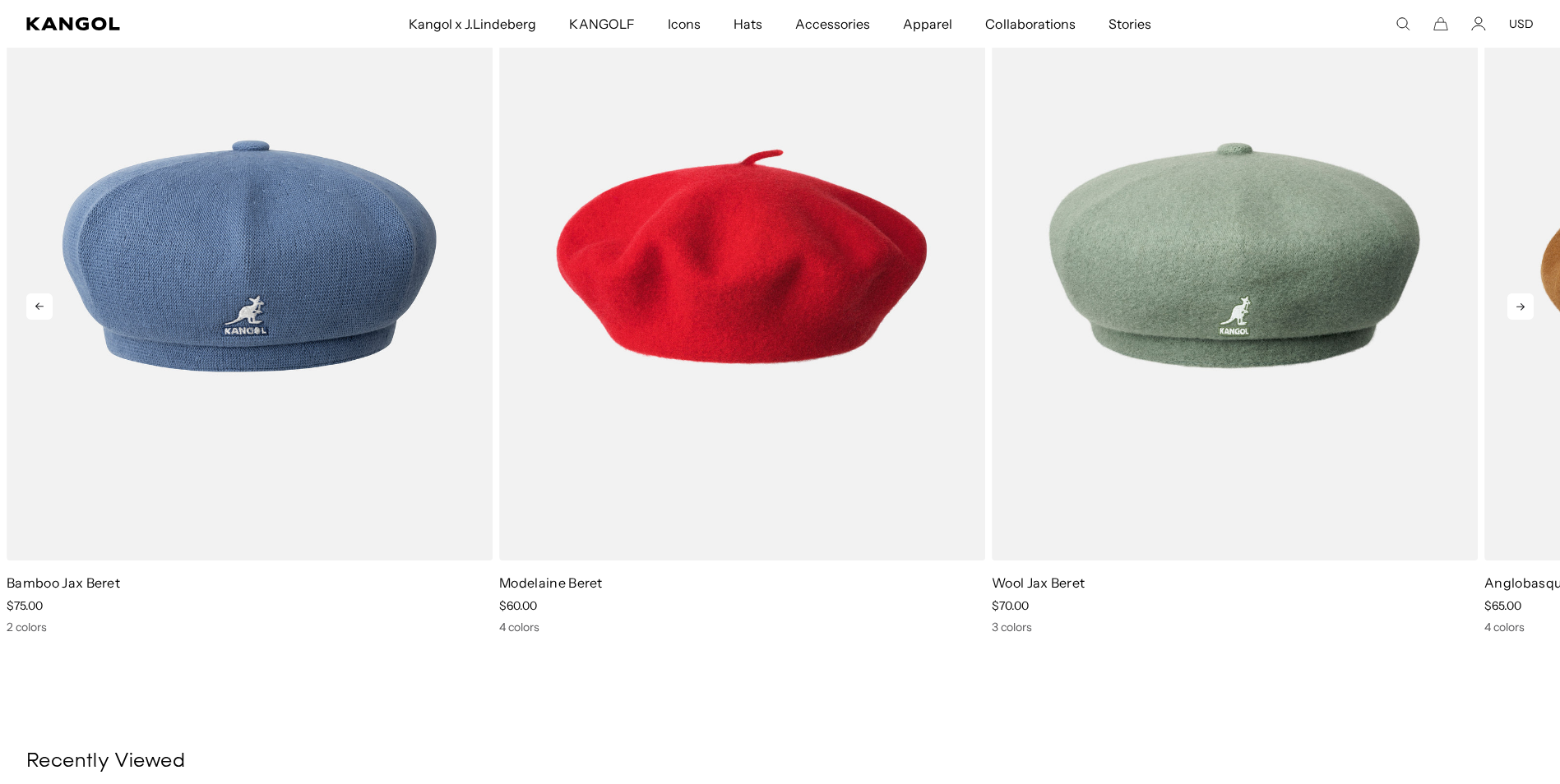
scroll to position [0, 0]
click at [1524, 303] on icon at bounding box center [1521, 307] width 27 height 27
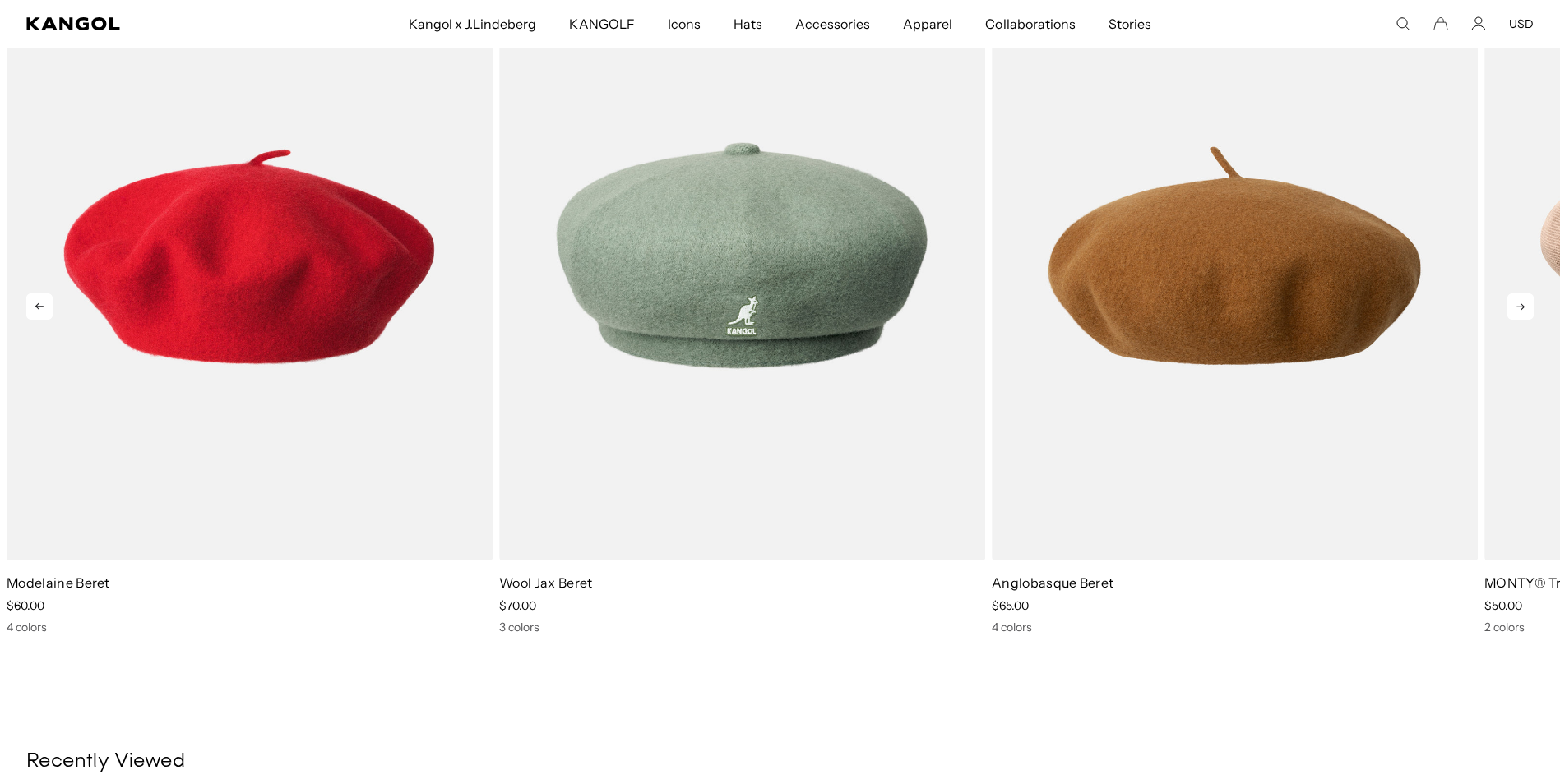
click at [1524, 303] on icon at bounding box center [1521, 307] width 27 height 27
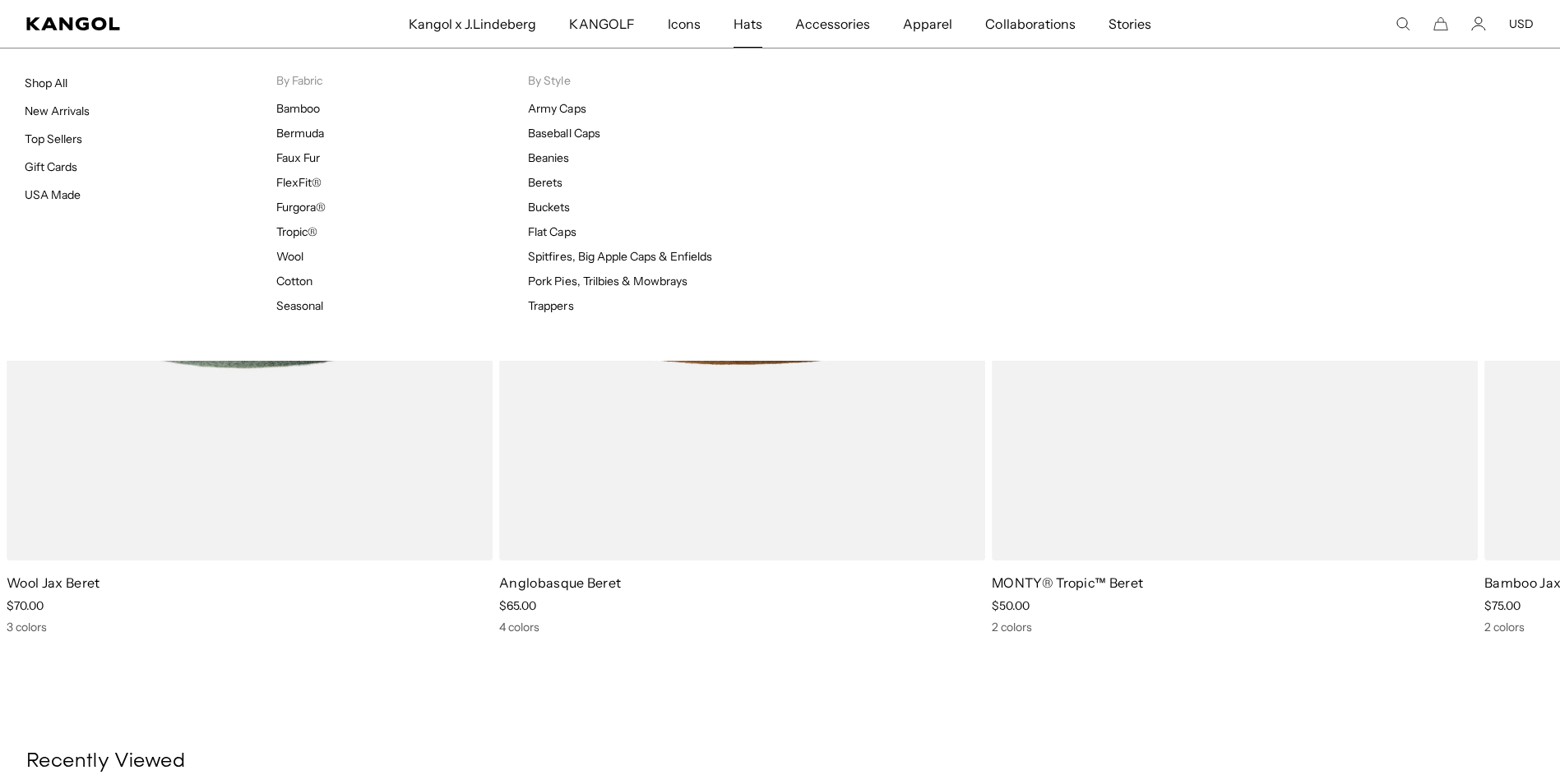
scroll to position [0, 339]
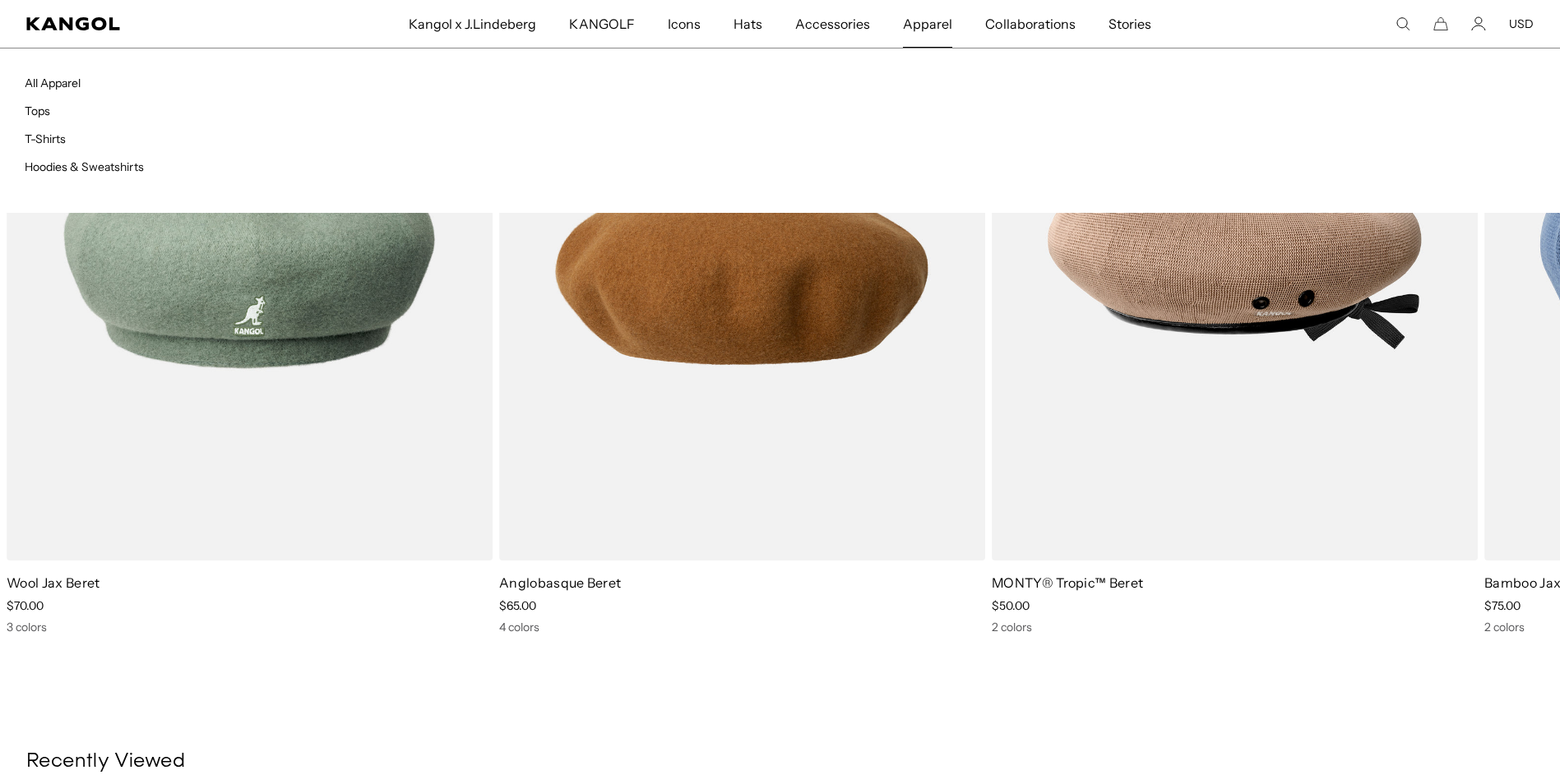
click at [905, 23] on span "Apparel" at bounding box center [927, 23] width 49 height 48
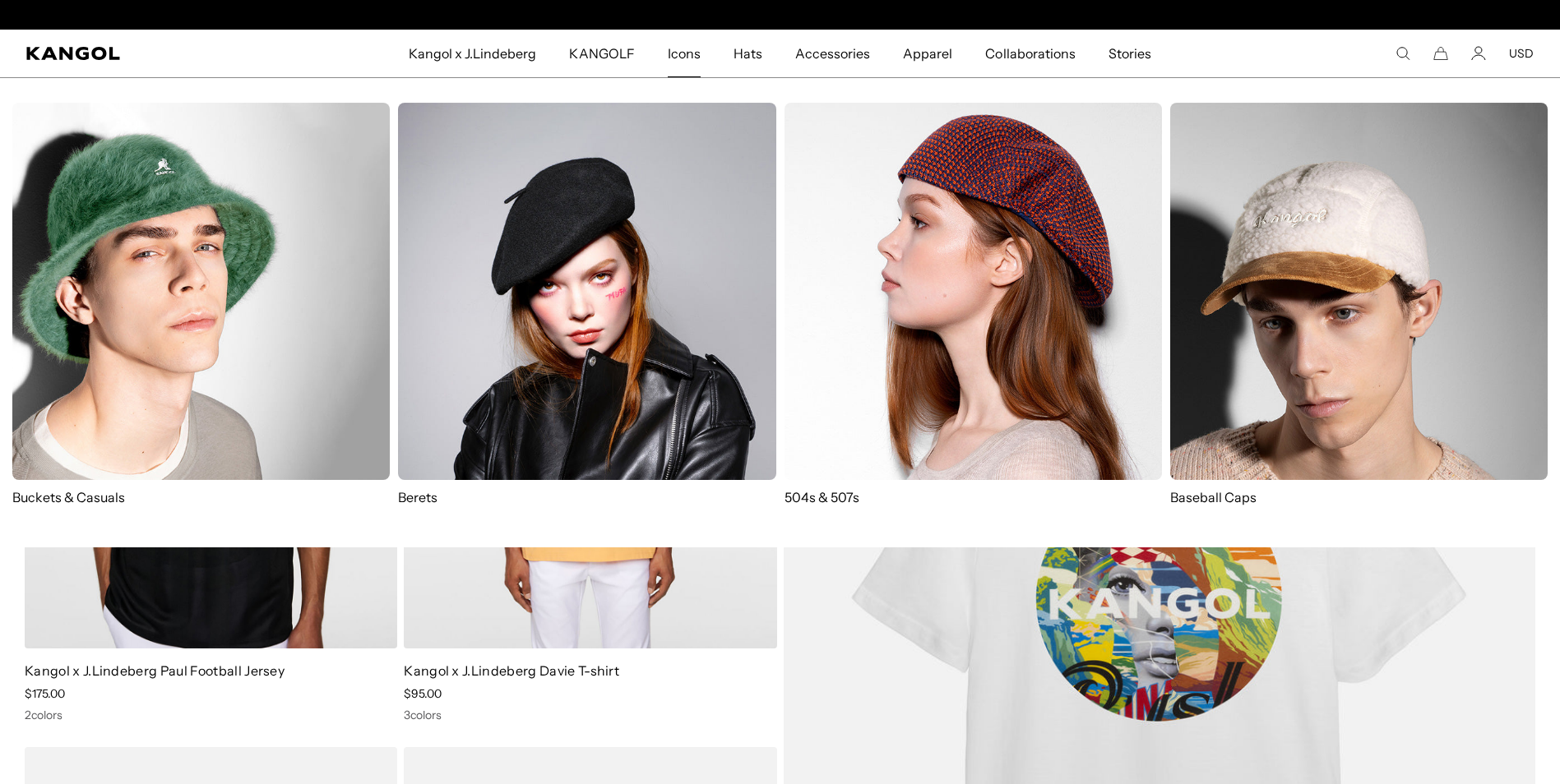
click at [694, 53] on span "Icons" at bounding box center [684, 53] width 33 height 48
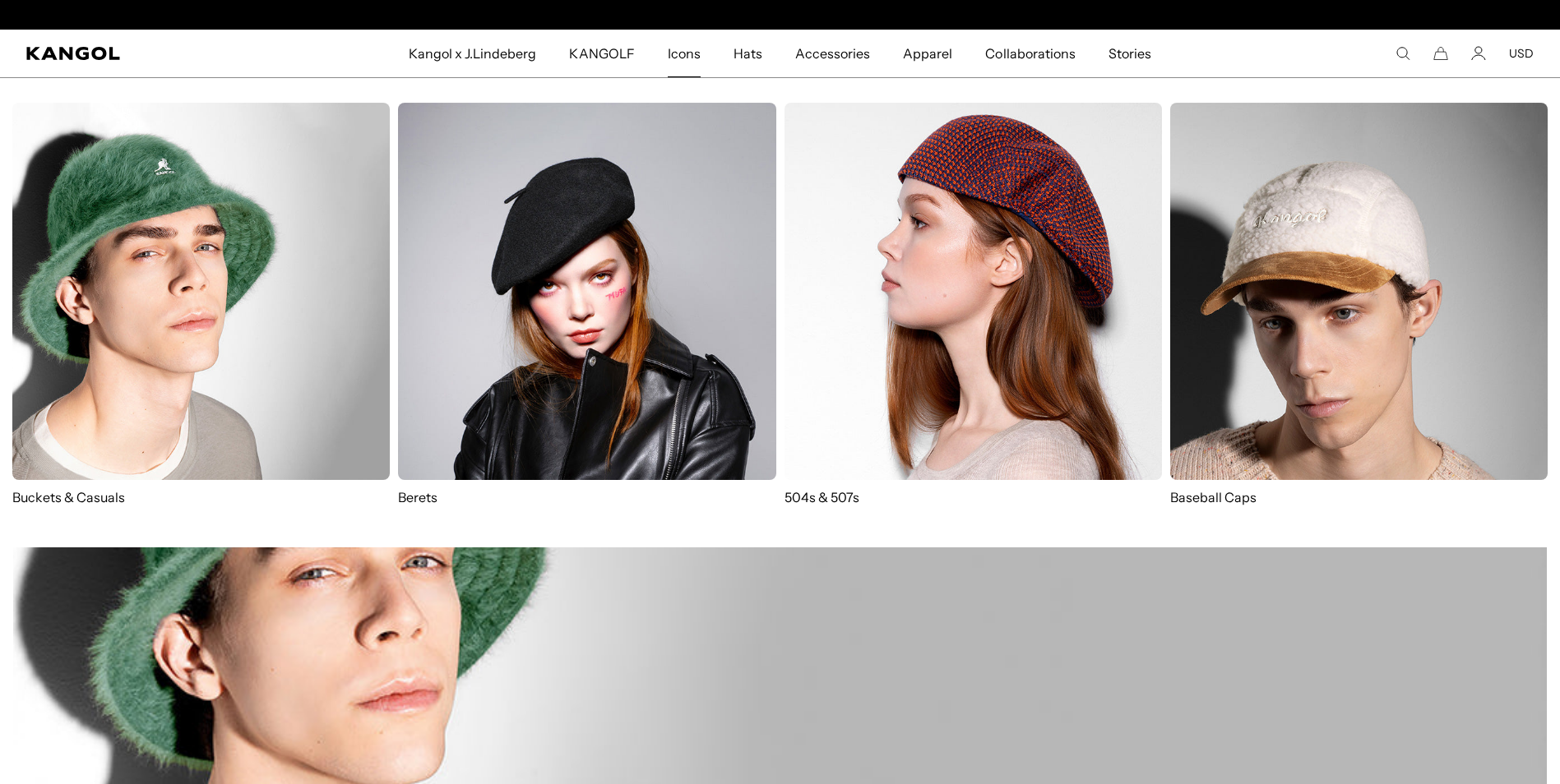
scroll to position [0, 339]
click at [1006, 260] on img at bounding box center [973, 291] width 377 height 377
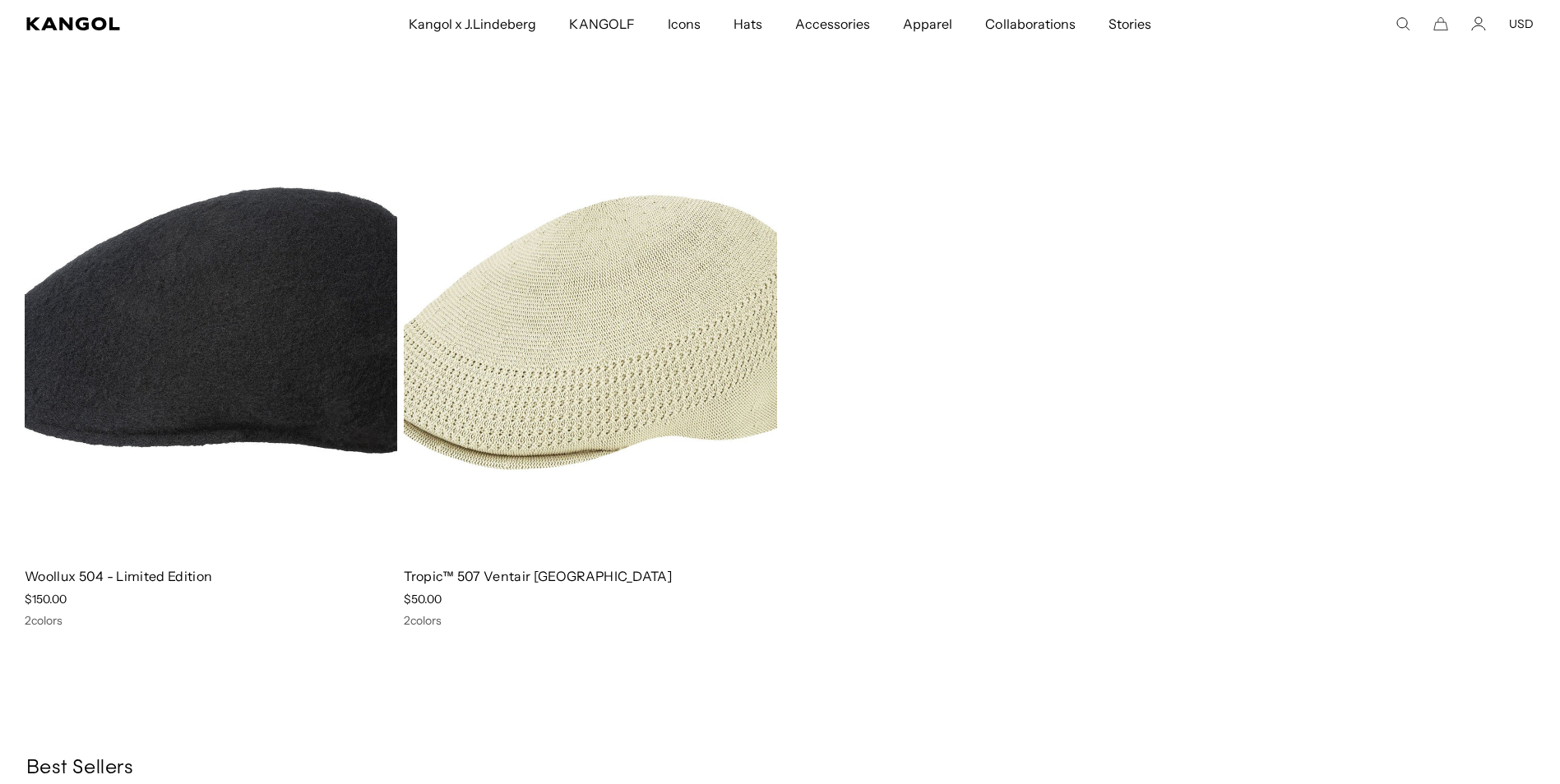
scroll to position [0, 339]
click at [701, 330] on img at bounding box center [590, 320] width 372 height 468
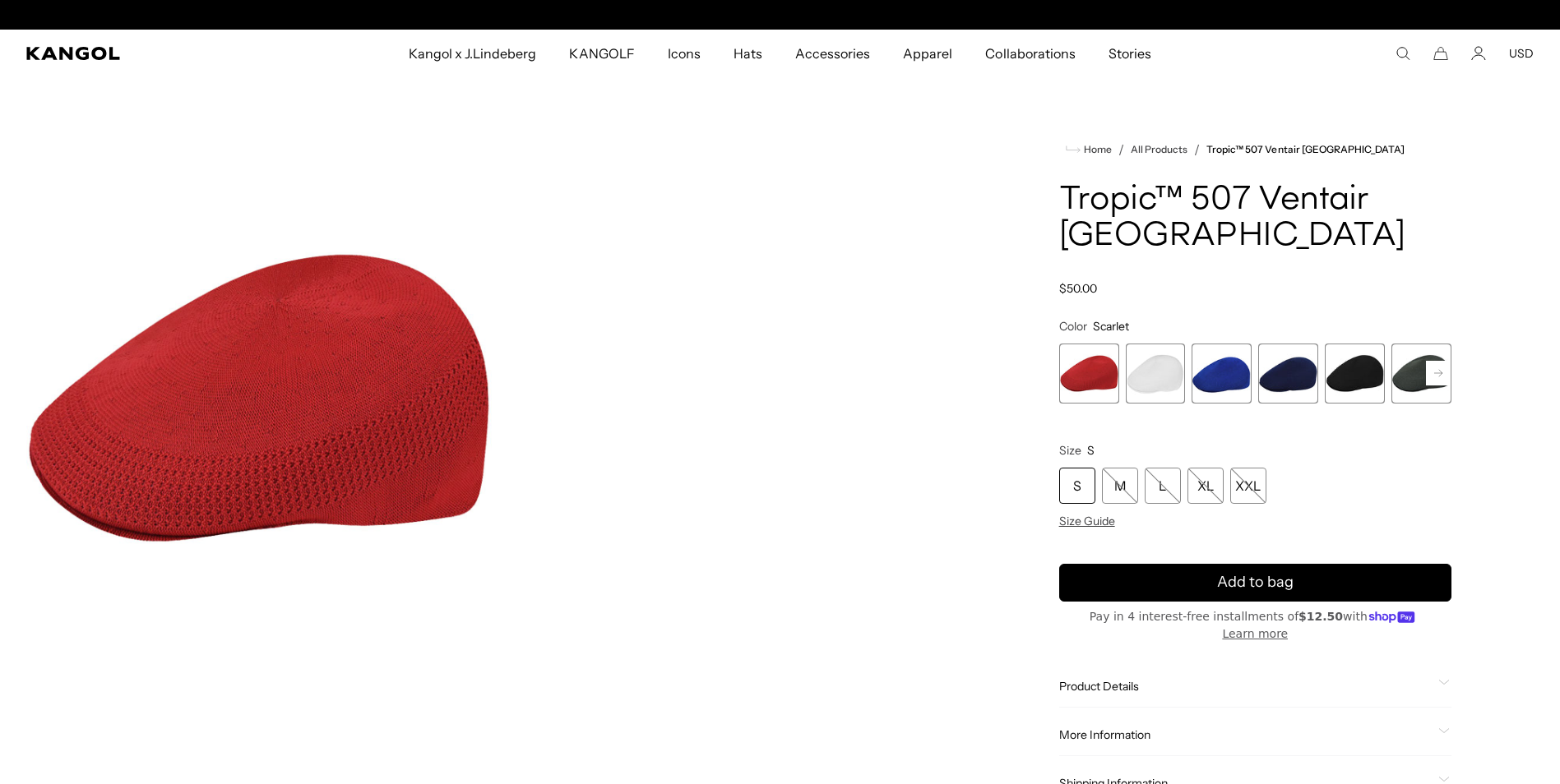
click at [1210, 346] on span "3 of 7" at bounding box center [1222, 374] width 60 height 60
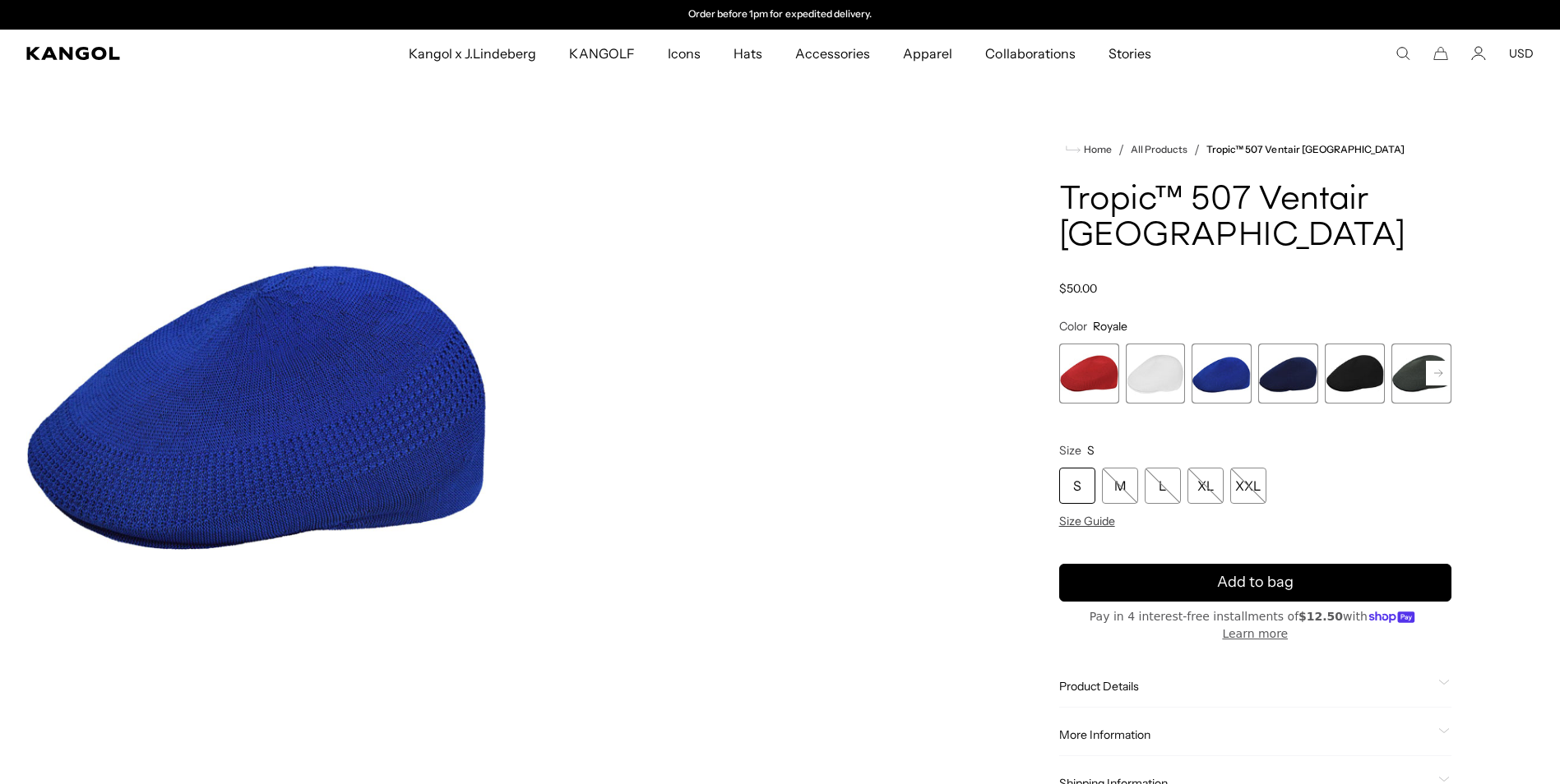
click at [1285, 351] on span "4 of 7" at bounding box center [1289, 374] width 60 height 60
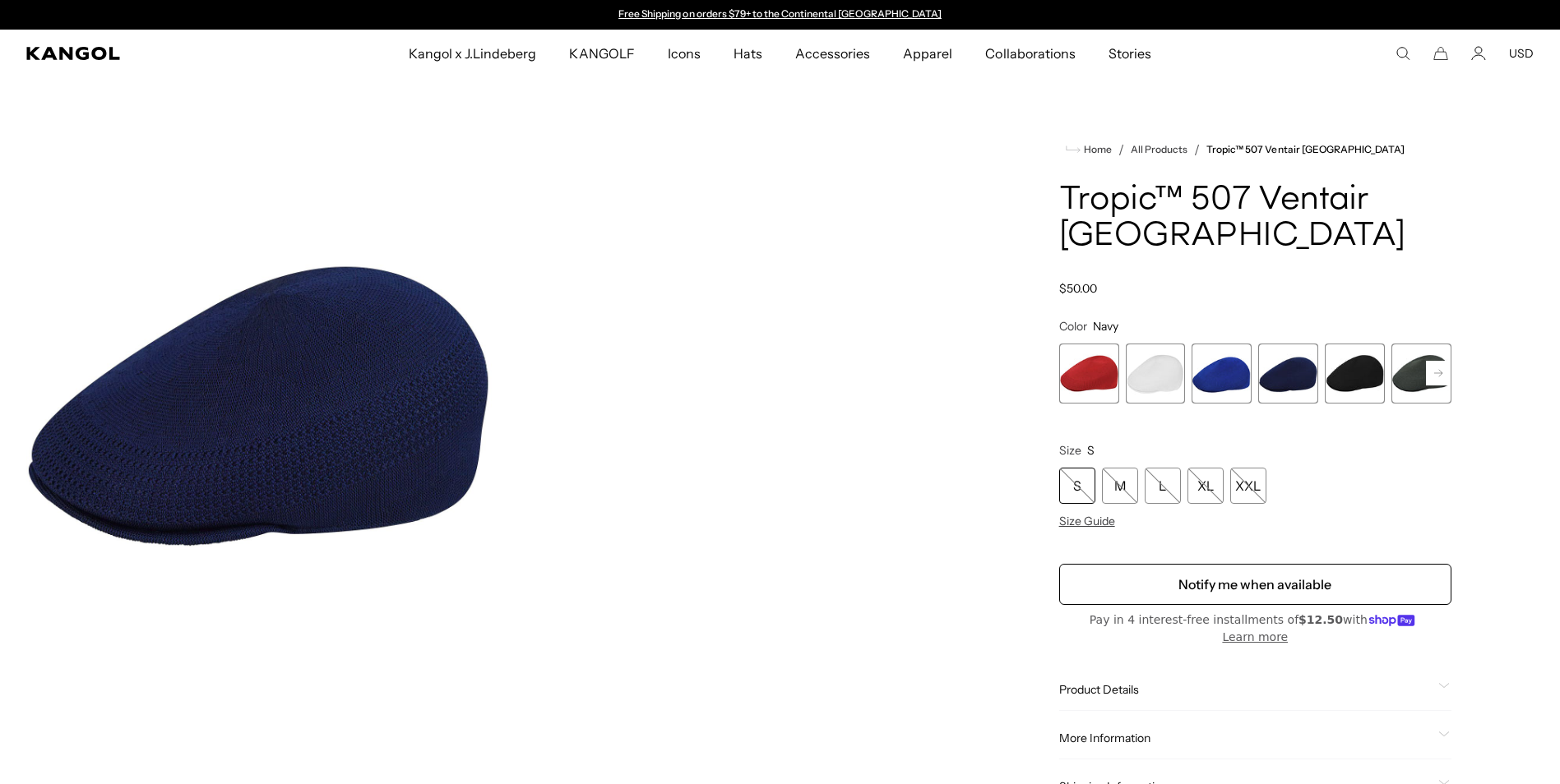
click at [1348, 344] on span "5 of 7" at bounding box center [1355, 374] width 60 height 60
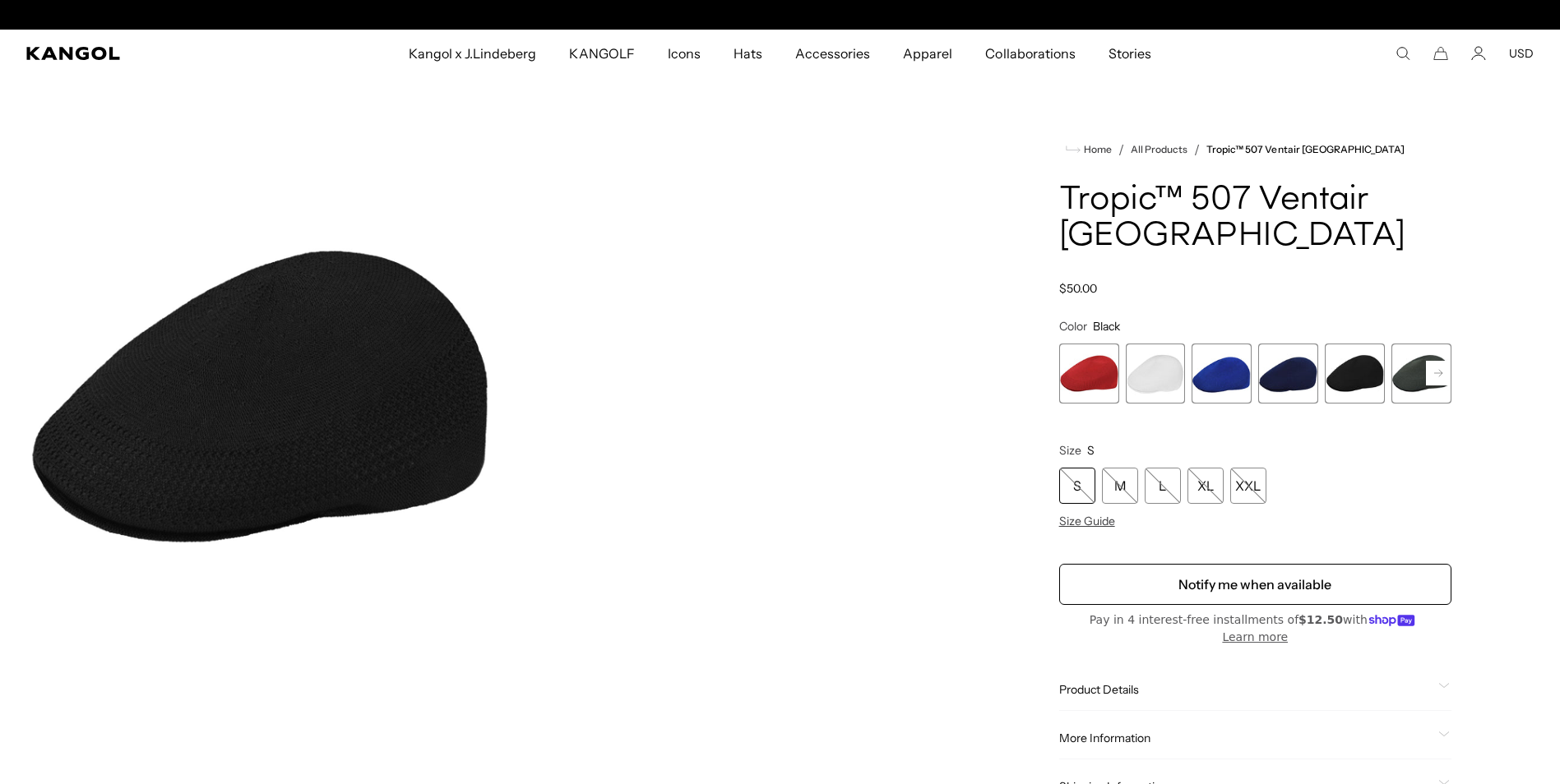
scroll to position [0, 339]
click at [1421, 351] on span "6 of 7" at bounding box center [1421, 374] width 60 height 60
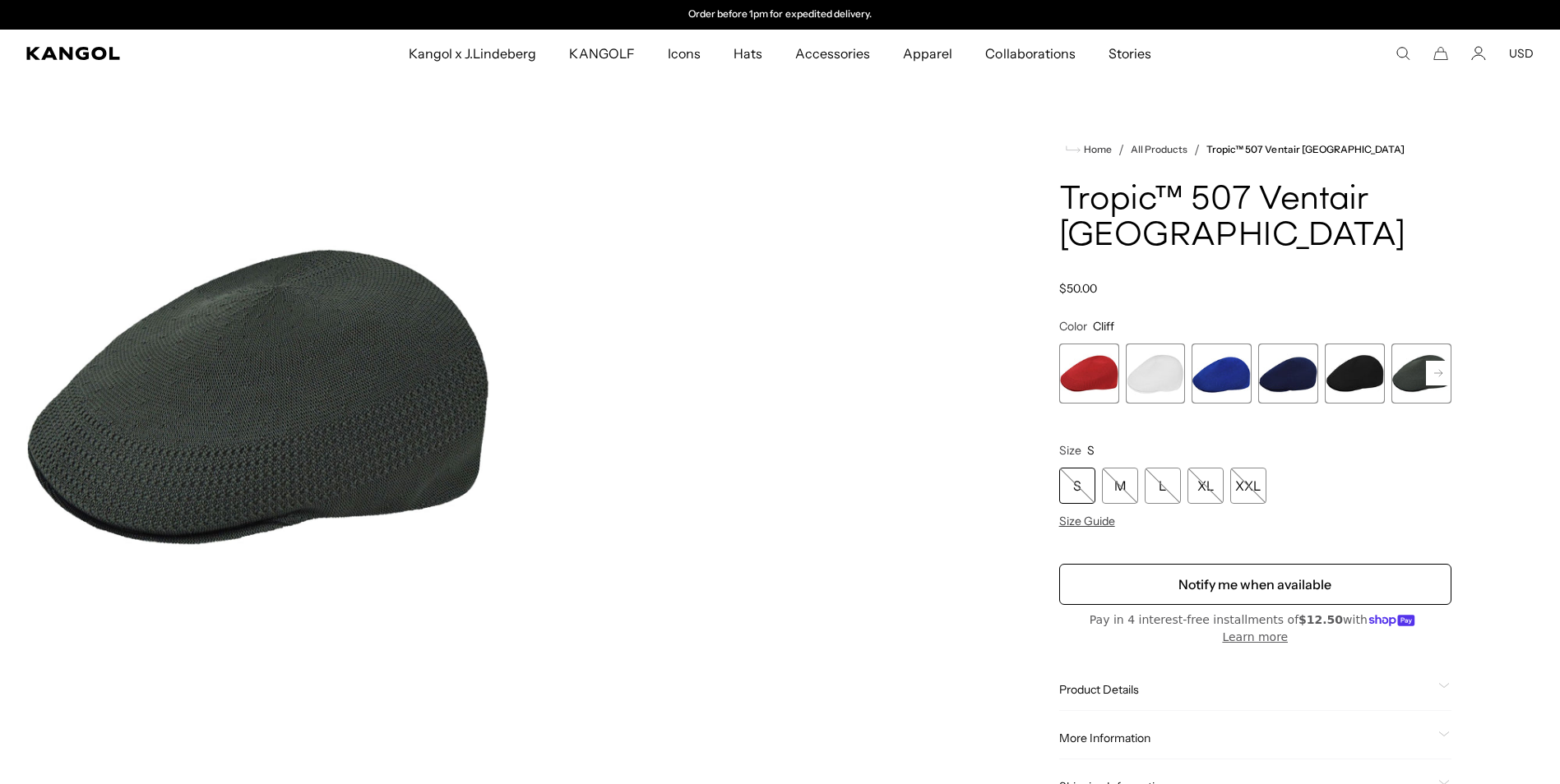
click at [1100, 344] on span "1 of 7" at bounding box center [1089, 374] width 60 height 60
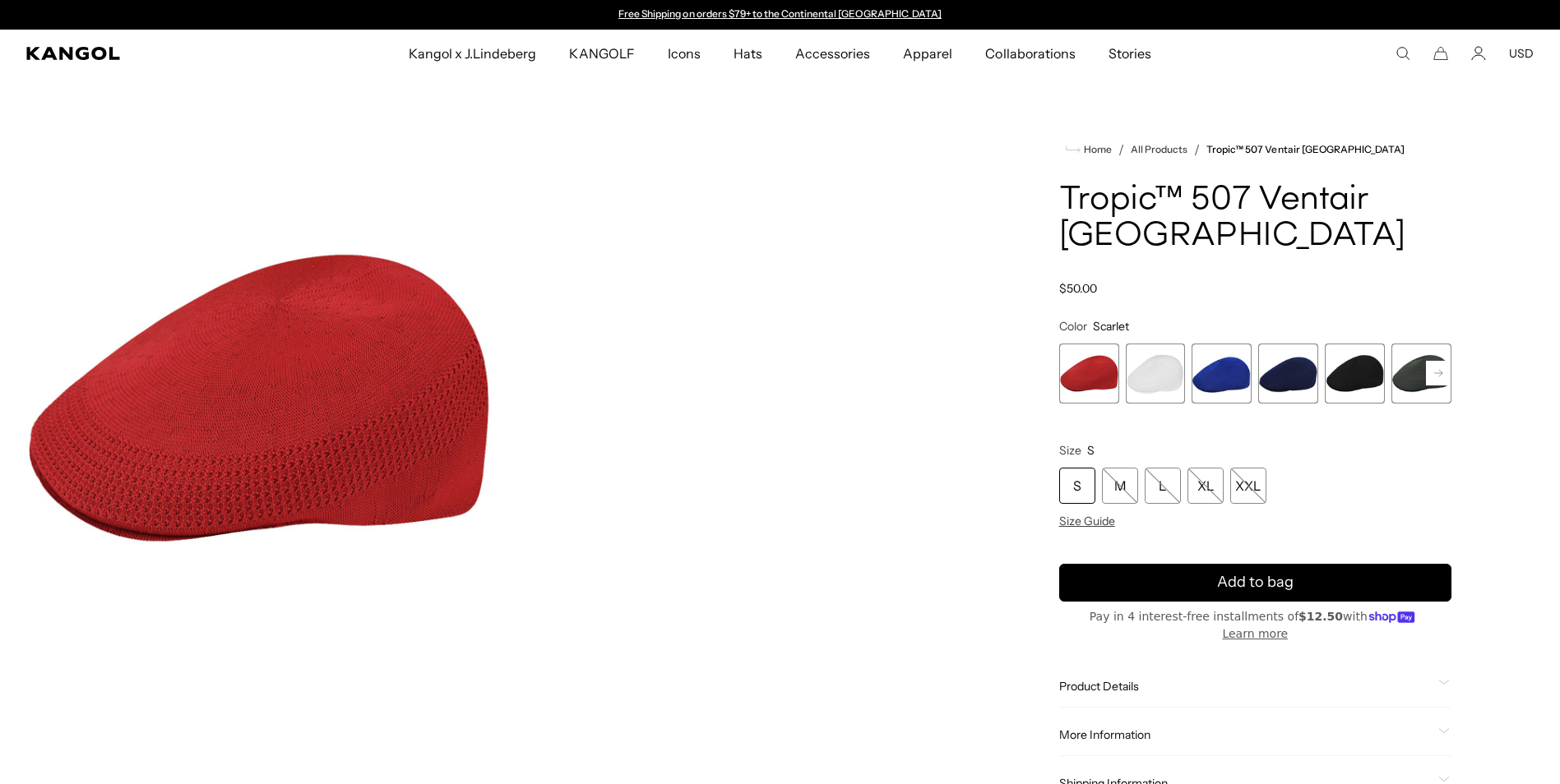
click at [1137, 344] on span "2 of 7" at bounding box center [1156, 374] width 60 height 60
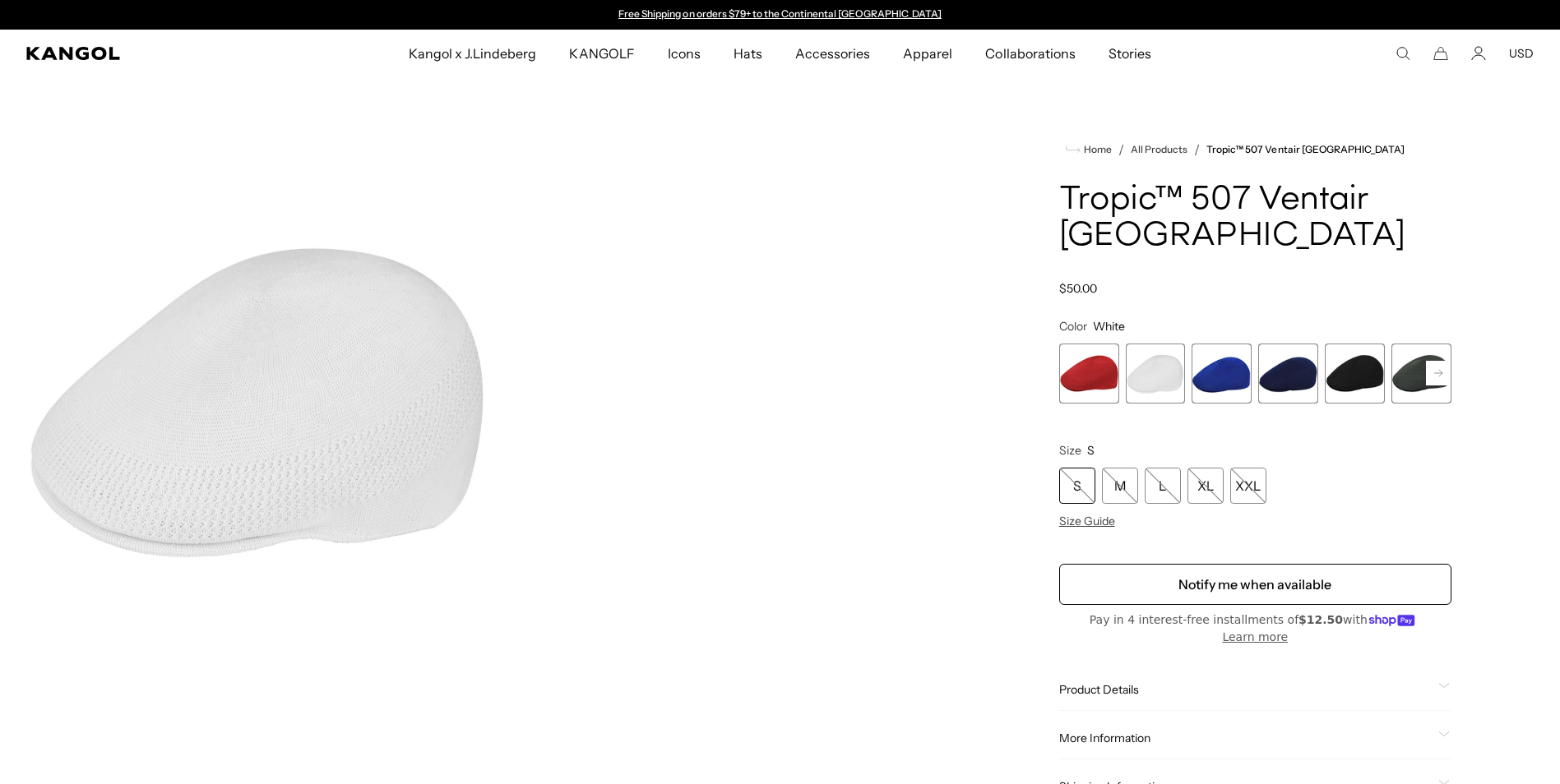
click at [1137, 344] on span "2 of 7" at bounding box center [1156, 374] width 60 height 60
click at [1200, 344] on span "3 of 7" at bounding box center [1222, 374] width 60 height 60
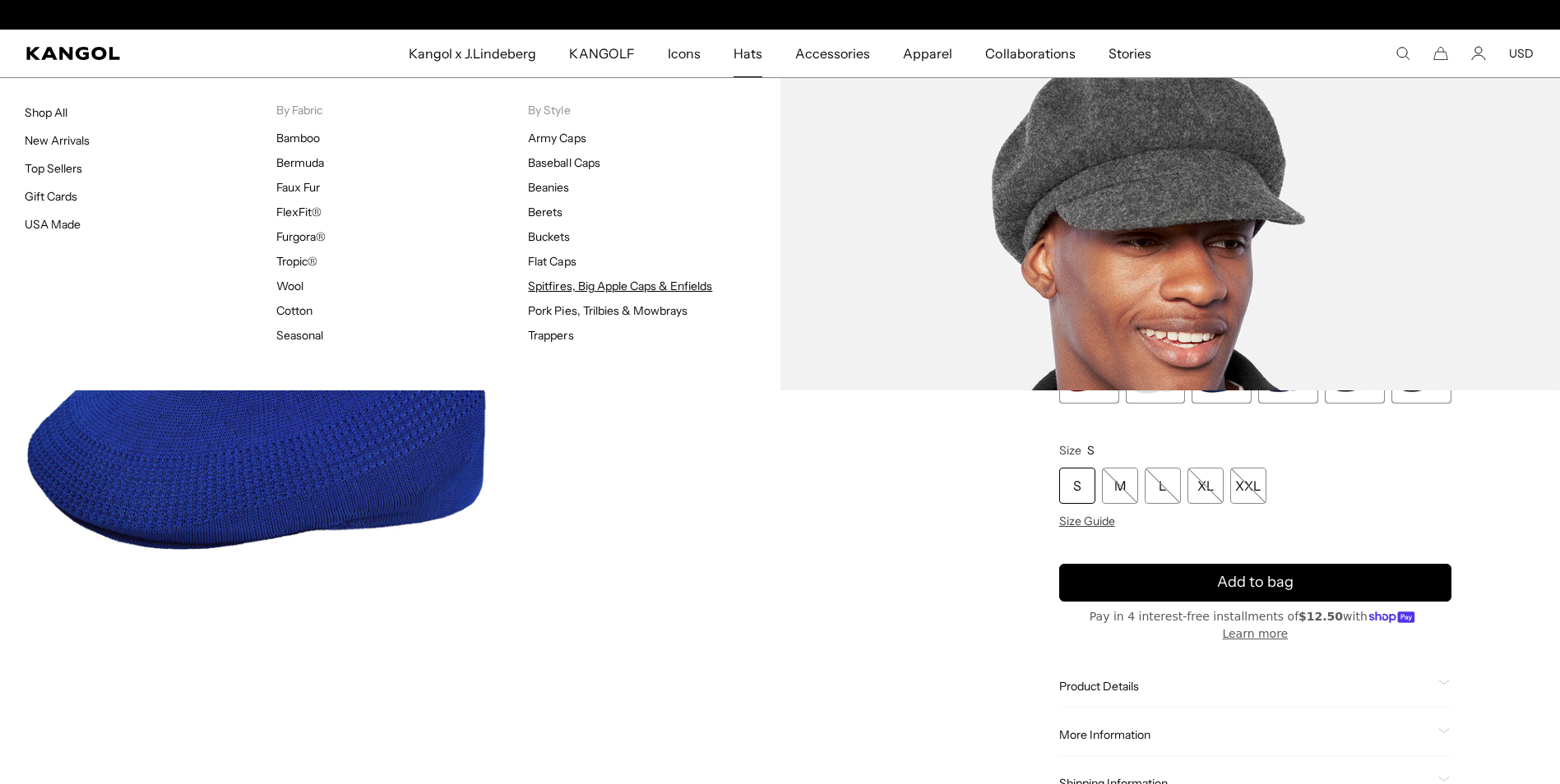
scroll to position [0, 339]
click at [647, 286] on link "Spitfires, Big Apple Caps & Enfields" at bounding box center [620, 286] width 185 height 15
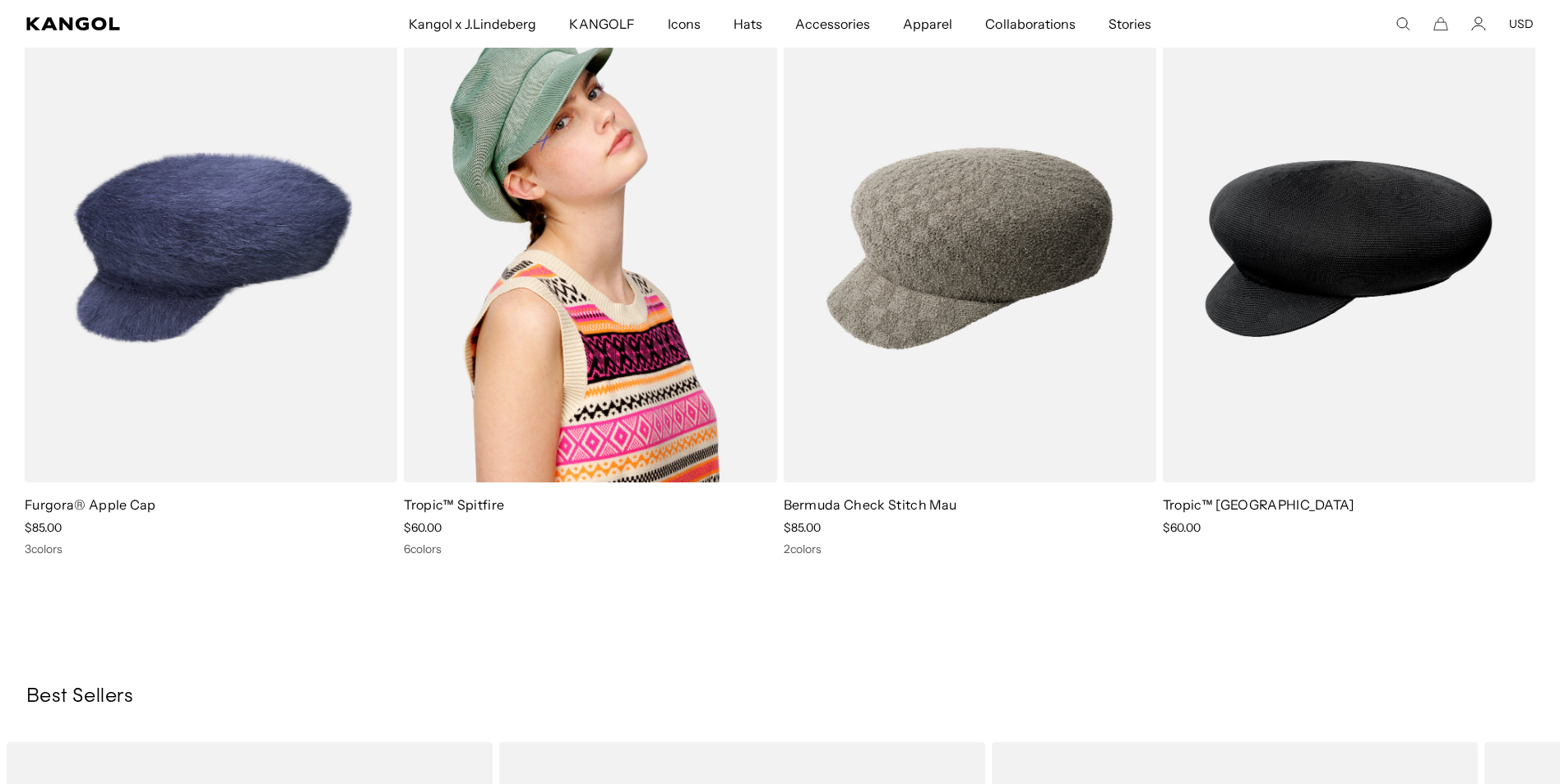
click at [558, 258] on img at bounding box center [590, 249] width 372 height 468
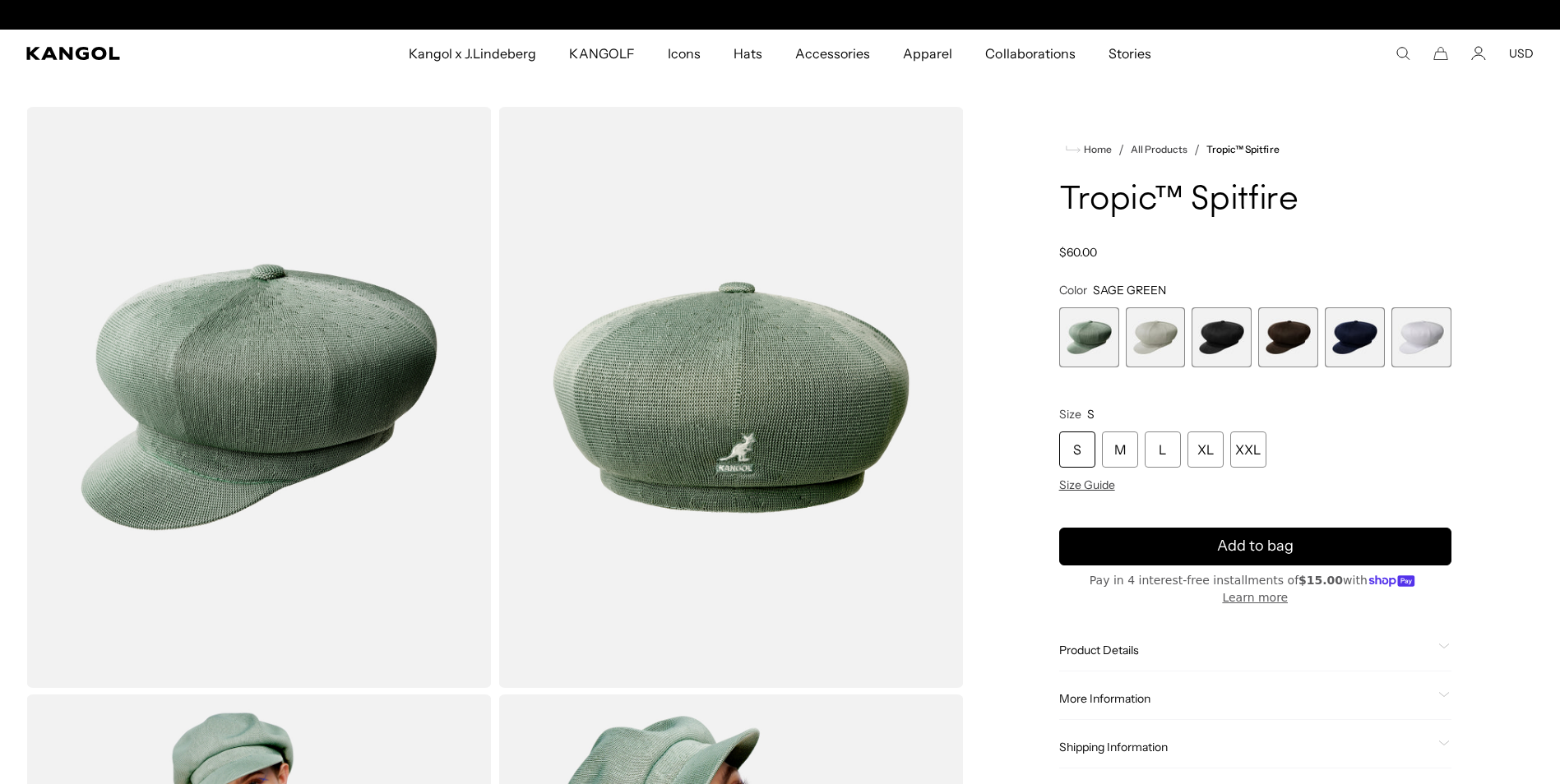
scroll to position [0, 339]
click at [1161, 337] on span "2 of 6" at bounding box center [1156, 337] width 60 height 60
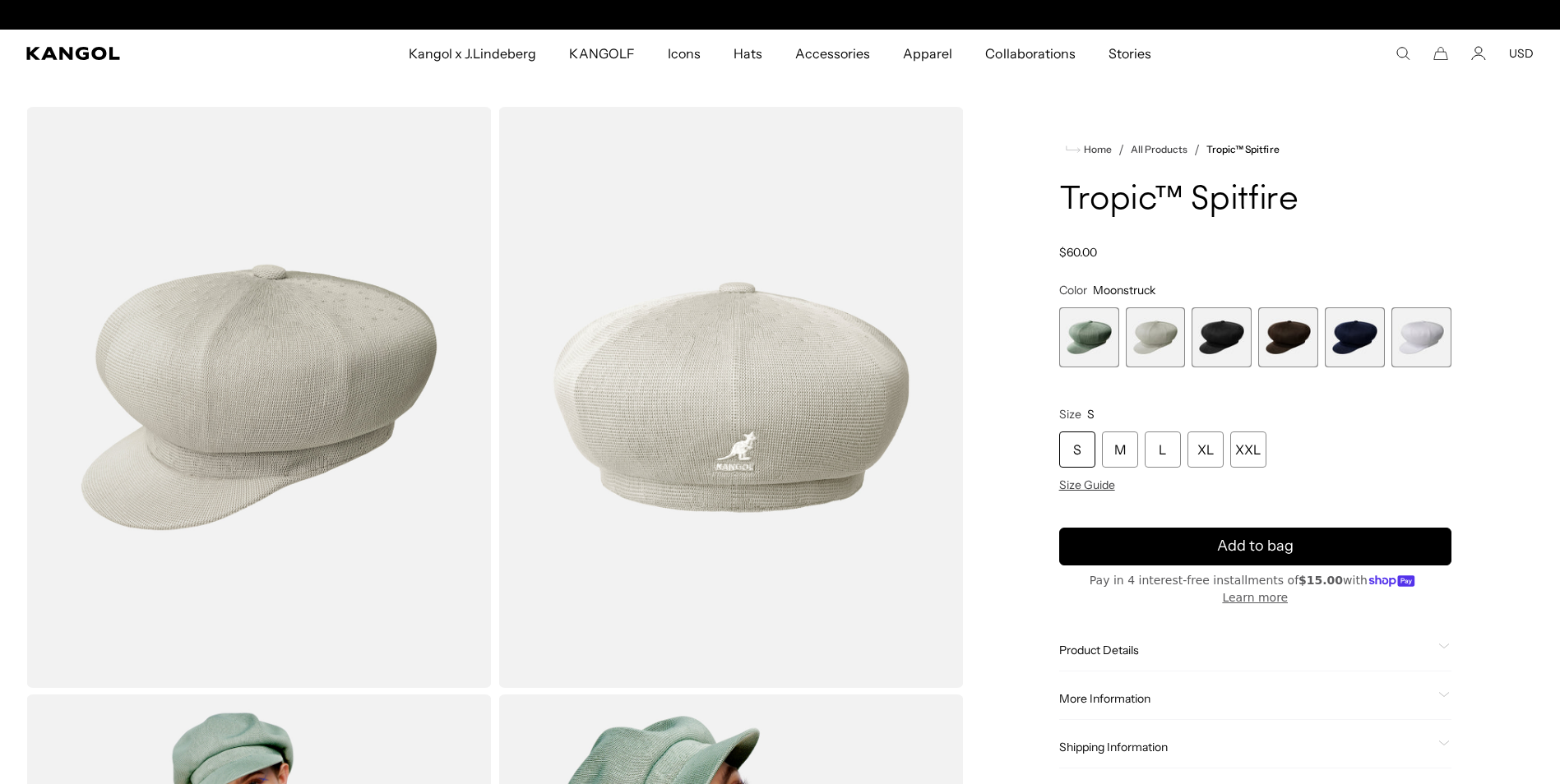
scroll to position [0, 339]
click at [1237, 352] on span "3 of 6" at bounding box center [1222, 337] width 60 height 60
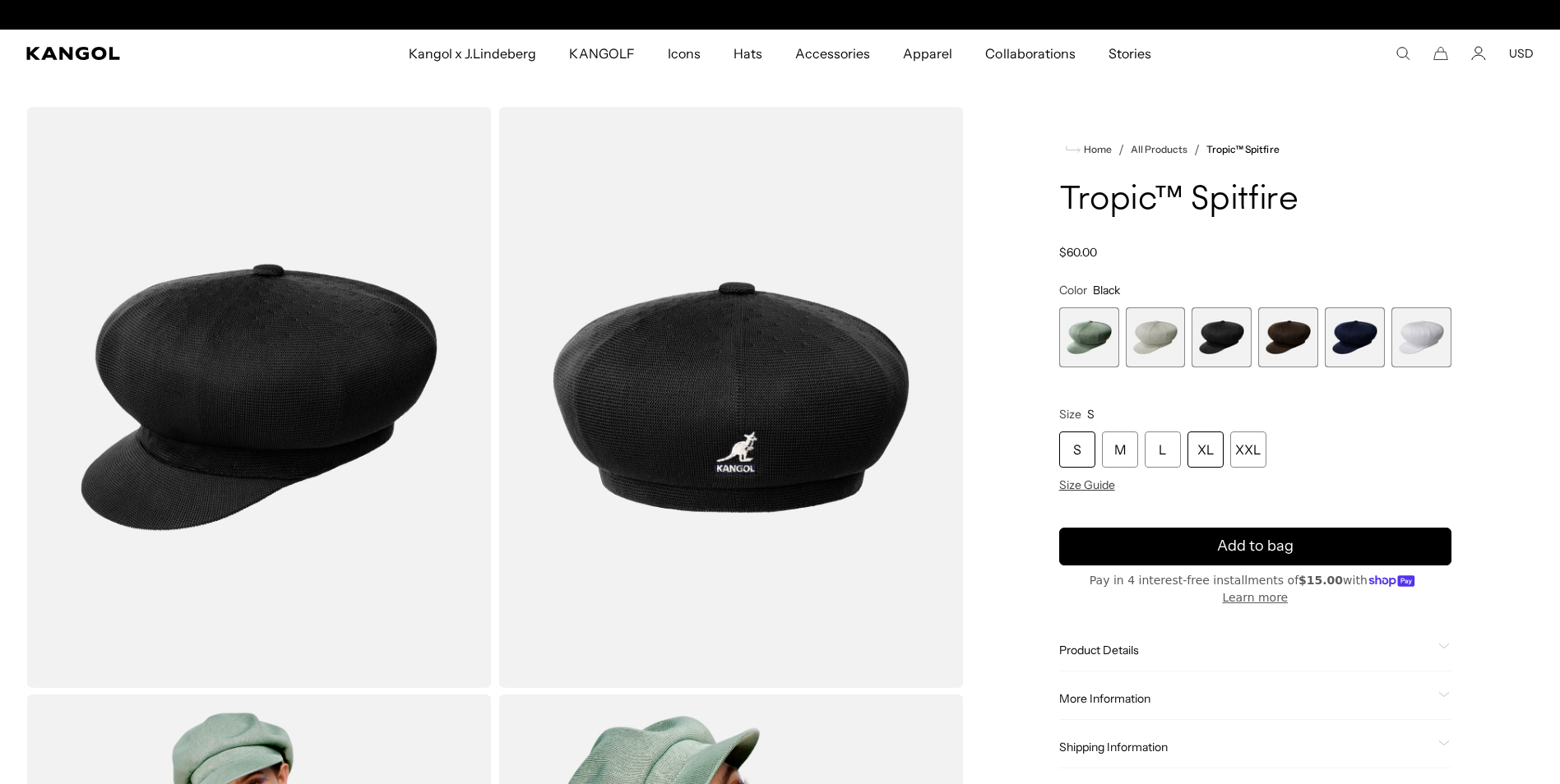
scroll to position [0, 339]
click at [1235, 459] on div "XXL" at bounding box center [1248, 449] width 36 height 36
click at [1304, 347] on span "4 of 6" at bounding box center [1289, 337] width 60 height 60
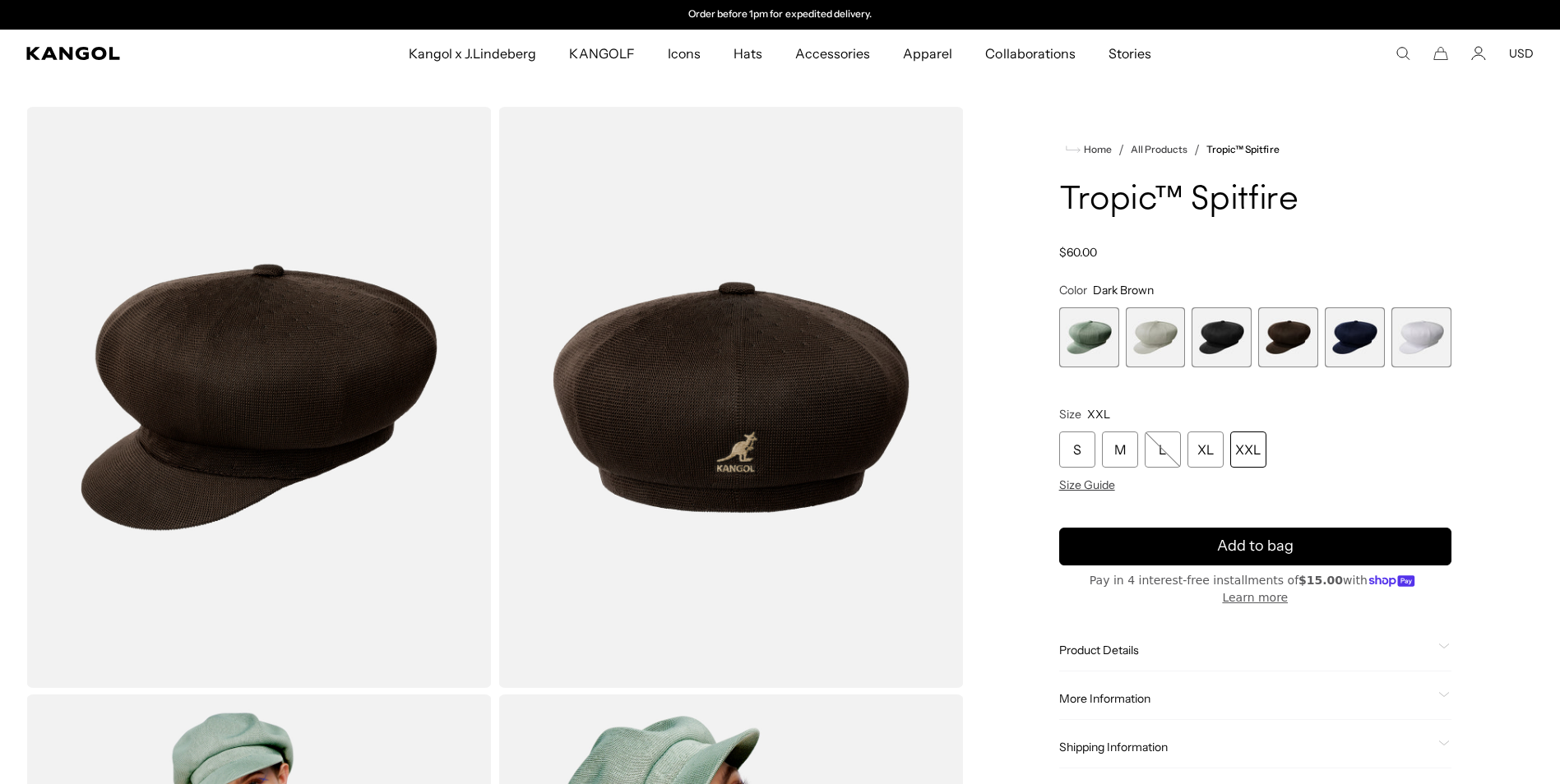
click at [1353, 354] on span "5 of 6" at bounding box center [1355, 337] width 60 height 60
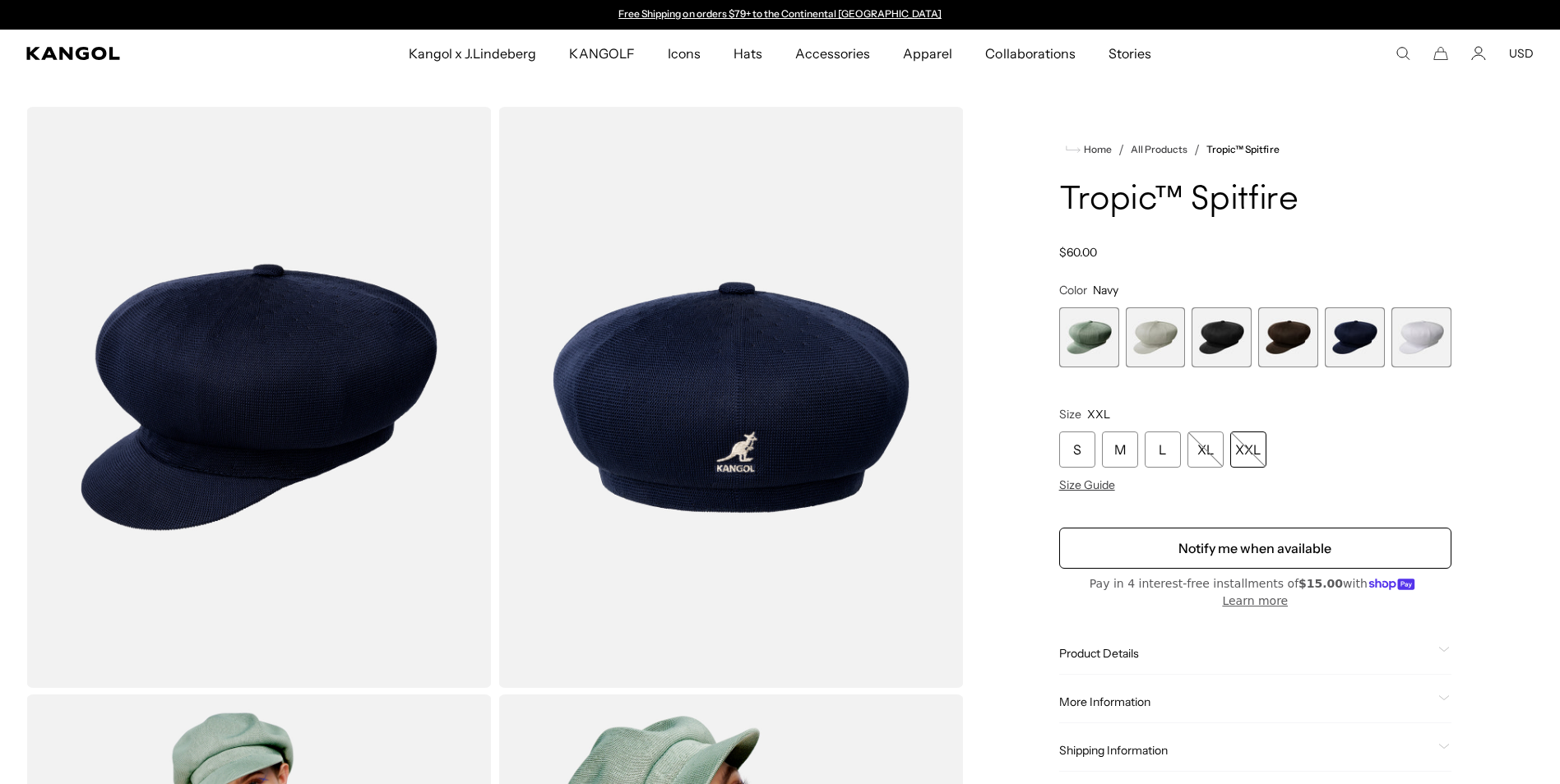
click at [1410, 351] on span "6 of 6" at bounding box center [1421, 337] width 60 height 60
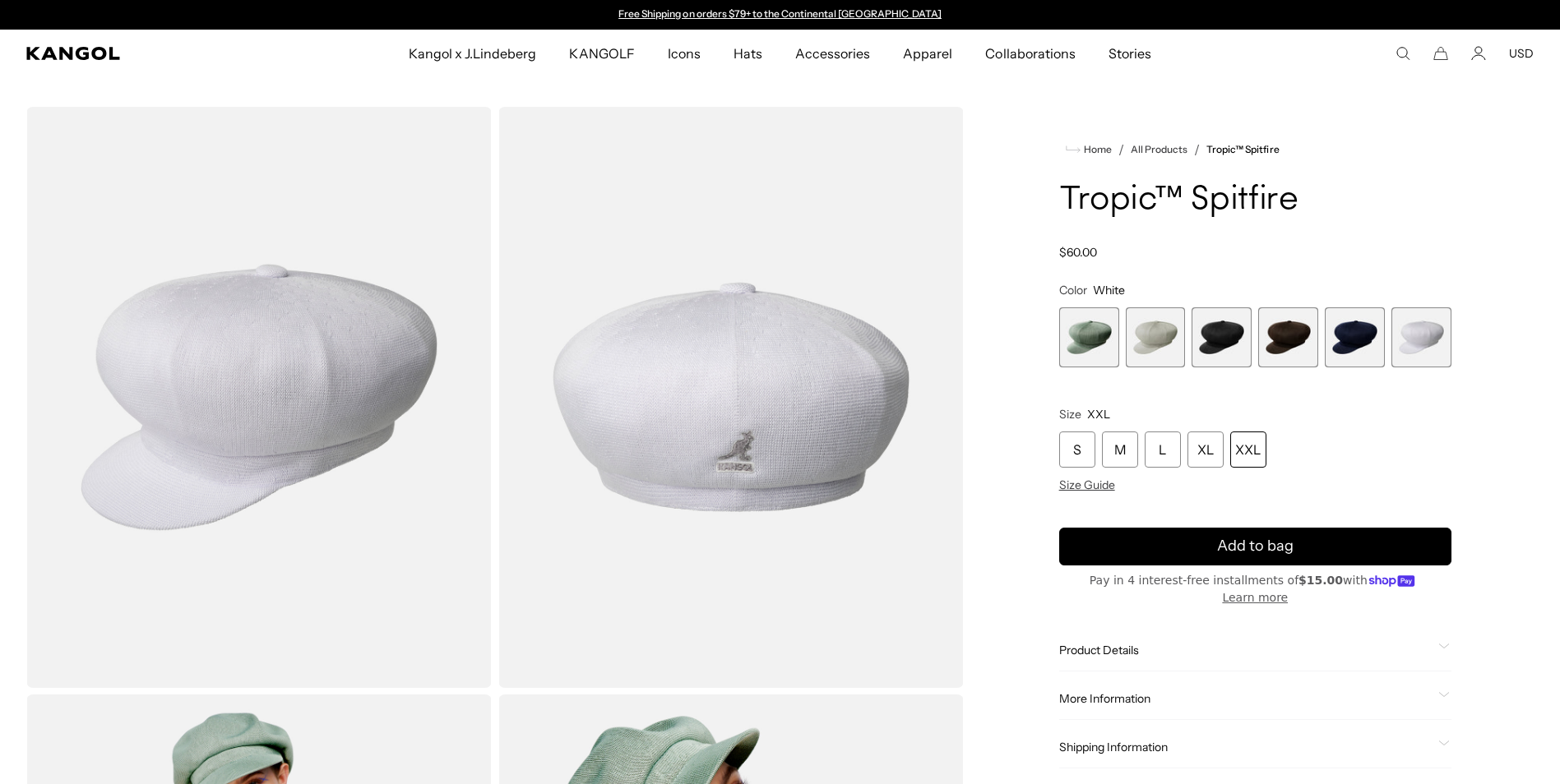
click at [1228, 332] on span "3 of 6" at bounding box center [1222, 337] width 60 height 60
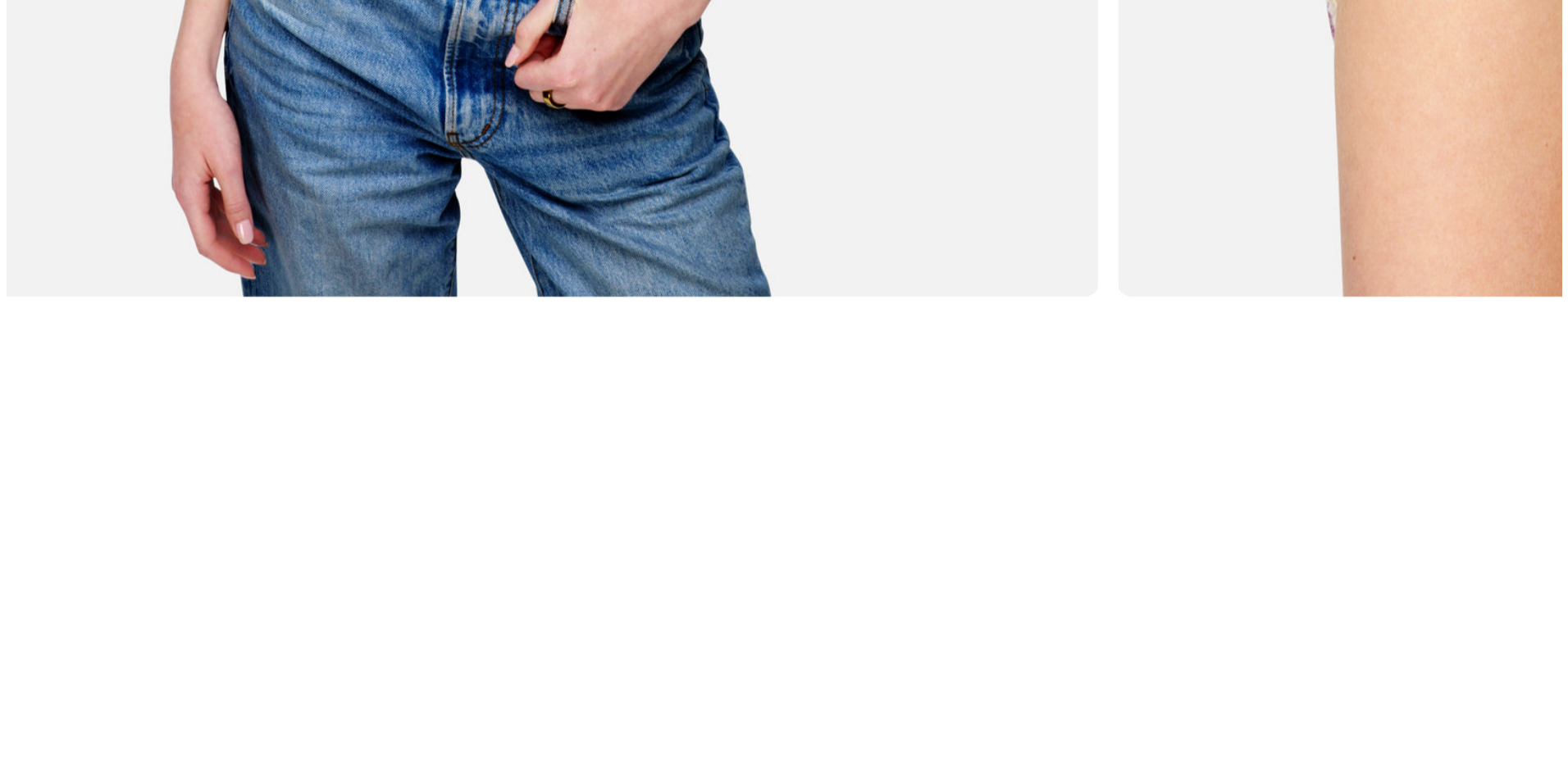
scroll to position [0, 338]
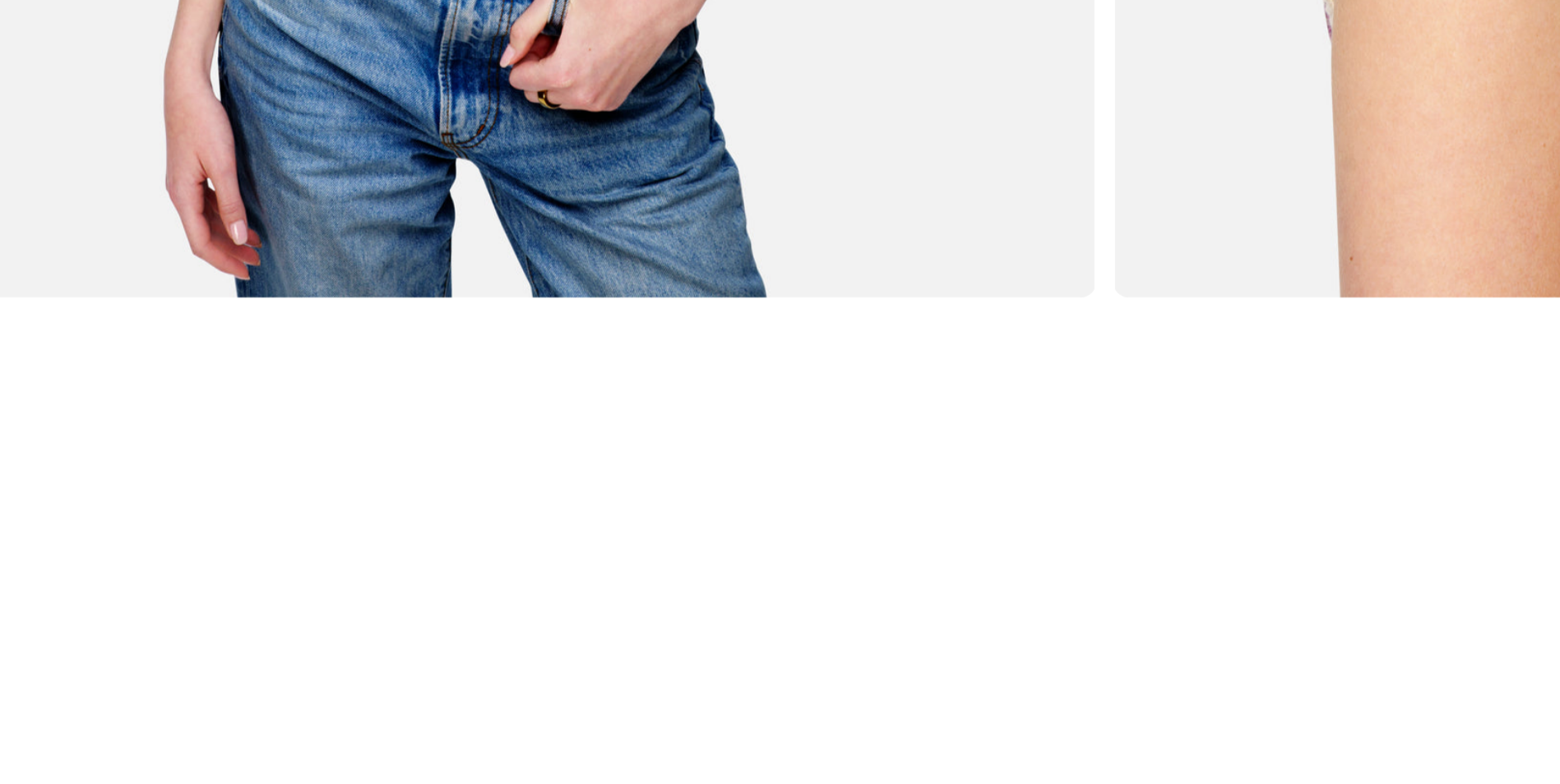
click at [268, 338] on img "Gallery Viewer" at bounding box center [259, 114] width 465 height 581
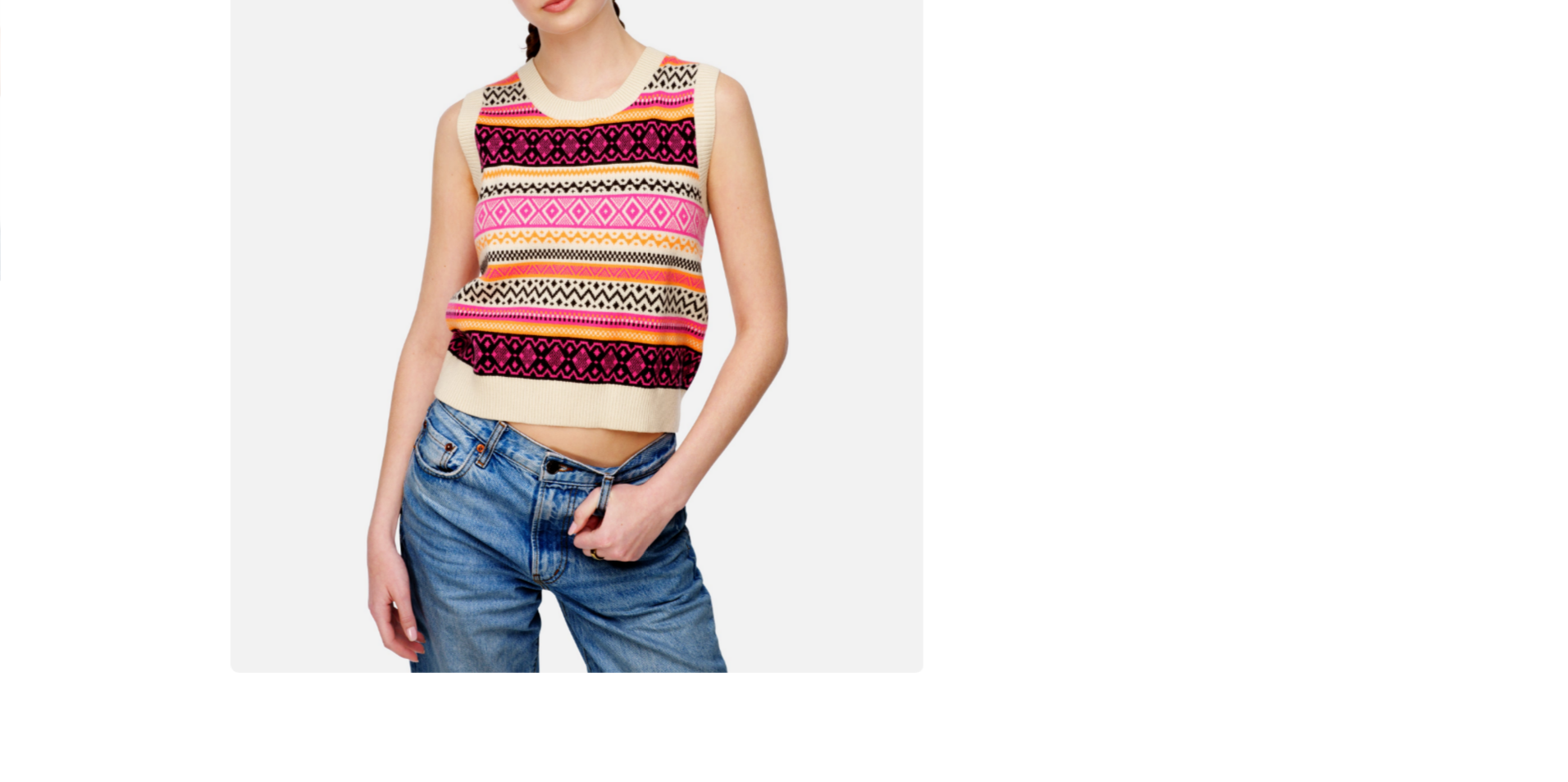
scroll to position [0, 0]
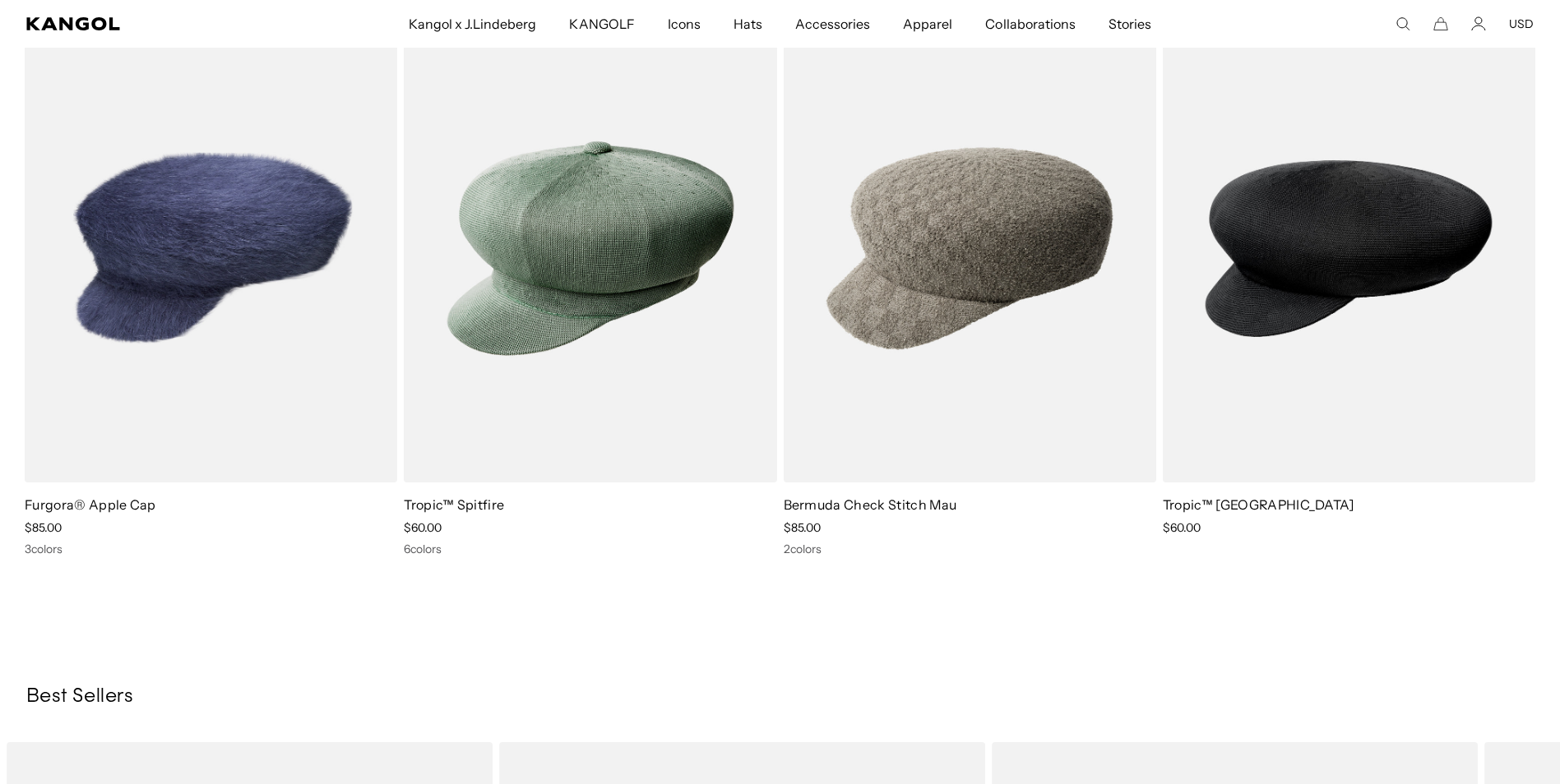
scroll to position [0, 339]
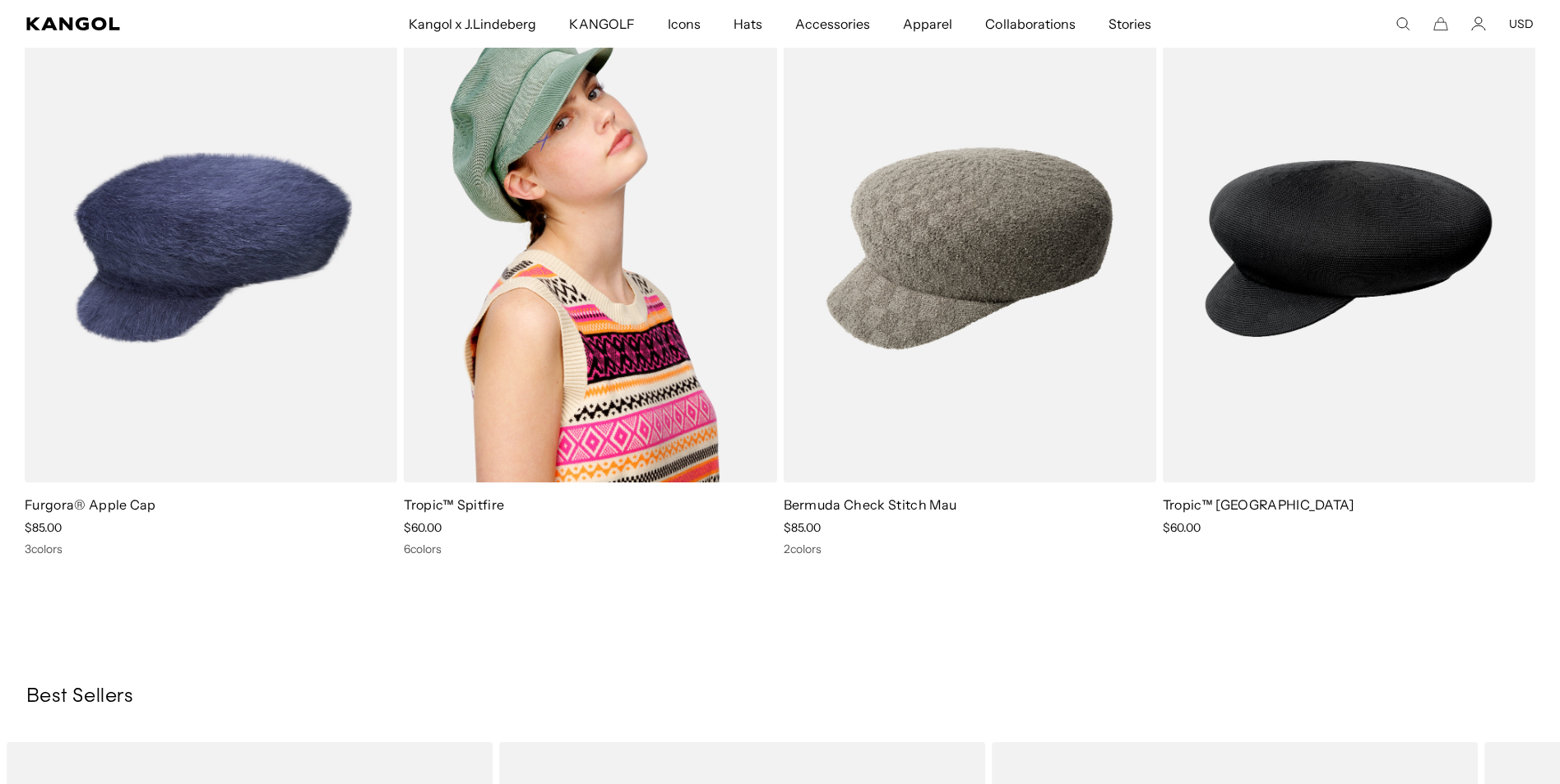
click at [612, 373] on img at bounding box center [590, 249] width 372 height 468
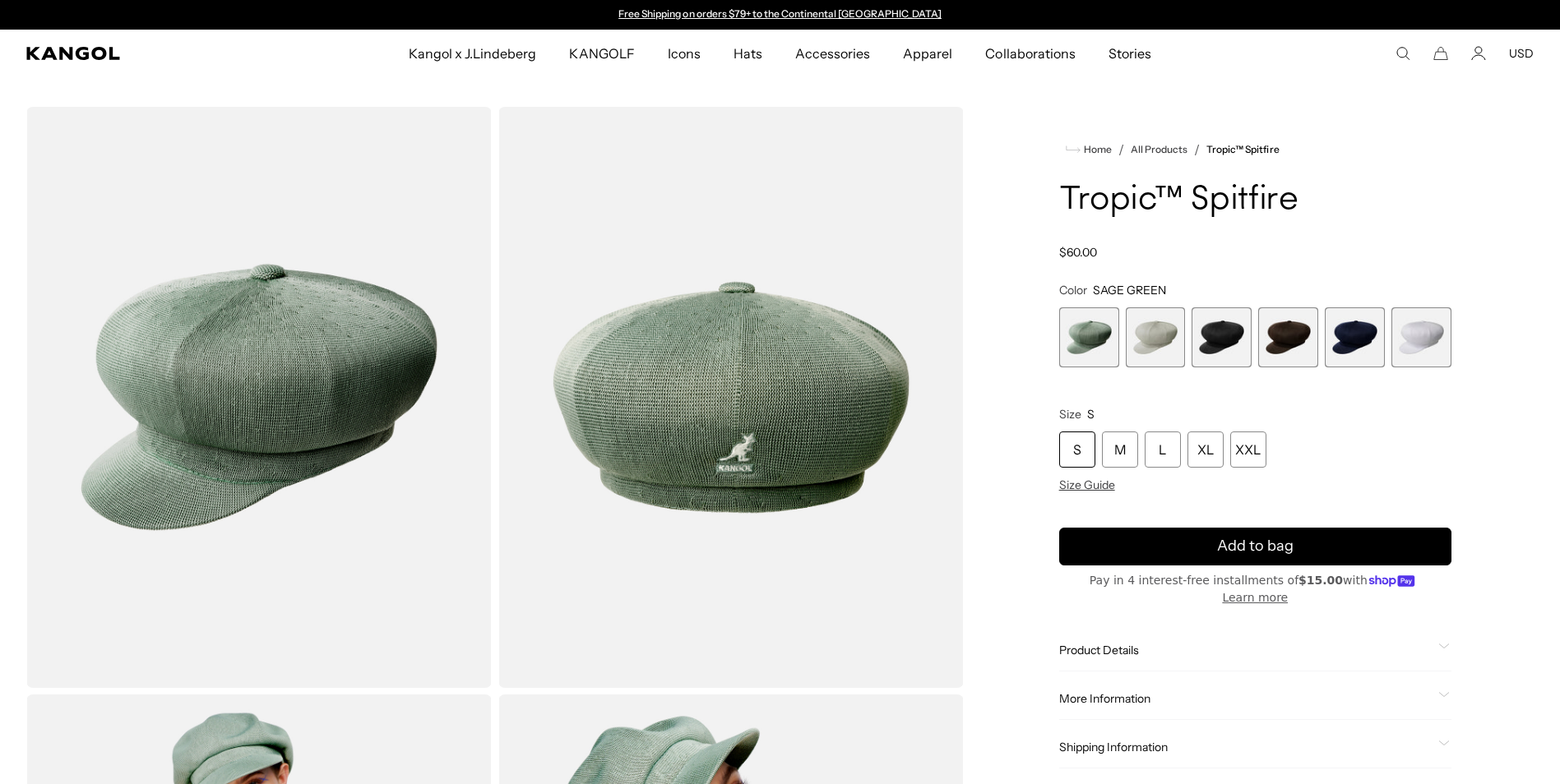
click at [1212, 357] on span "3 of 6" at bounding box center [1222, 337] width 60 height 60
